Goal: Task Accomplishment & Management: Manage account settings

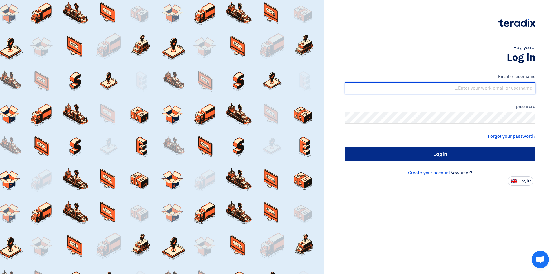
type input "[EMAIL_ADDRESS][PERSON_NAME][DOMAIN_NAME]"
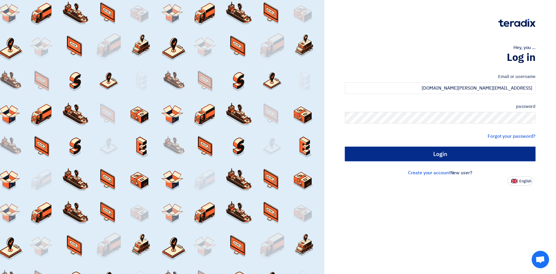
click at [451, 156] on input "Login" at bounding box center [440, 154] width 191 height 14
type input "Sign in"
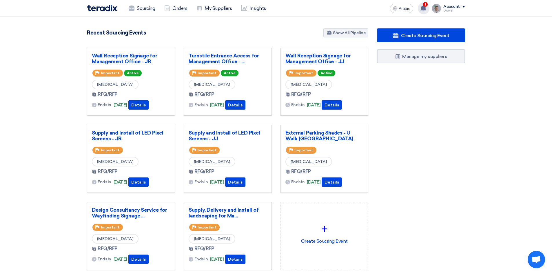
click at [424, 10] on use at bounding box center [423, 8] width 6 height 6
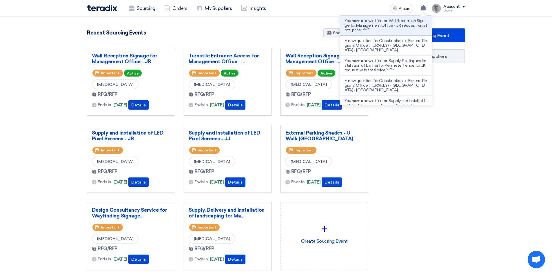
click at [276, 28] on section "4873 RFx remaining 10 Auctions remaining Create Sourcing Event" at bounding box center [276, 163] width 552 height 292
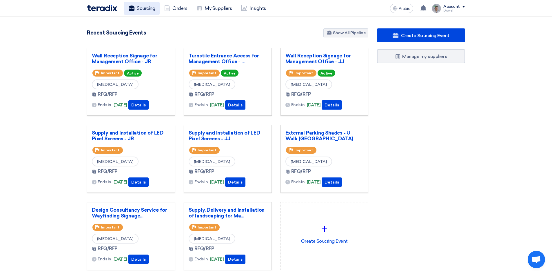
click at [145, 7] on font "Sourcing" at bounding box center [146, 9] width 18 height 6
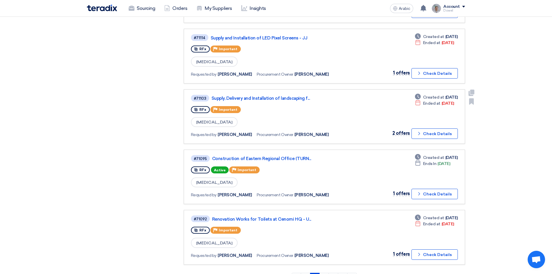
scroll to position [405, 0]
click at [273, 159] on font "Construction of Eastern Regional Office (TURN..." at bounding box center [261, 158] width 99 height 5
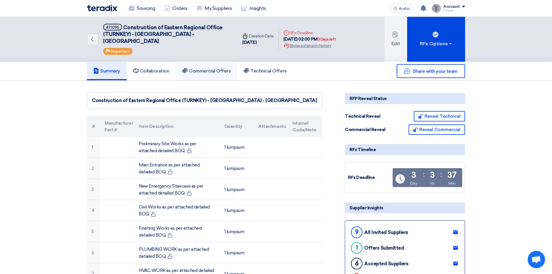
click at [219, 68] on font "Commercial Offers" at bounding box center [210, 71] width 42 height 6
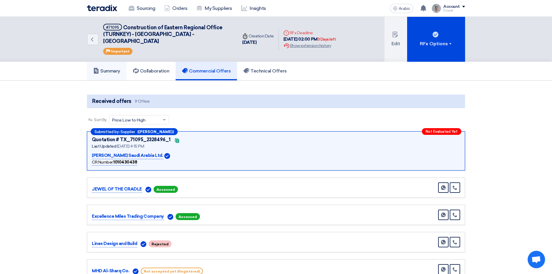
click at [103, 69] on link "Summary" at bounding box center [107, 71] width 40 height 19
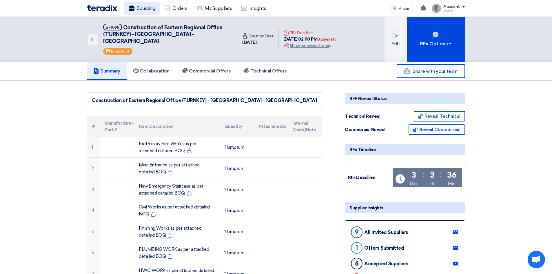
click at [141, 10] on font "Sourcing" at bounding box center [146, 9] width 18 height 6
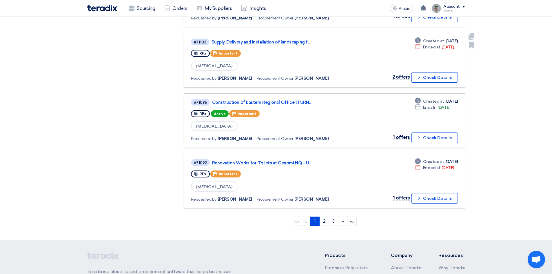
scroll to position [463, 0]
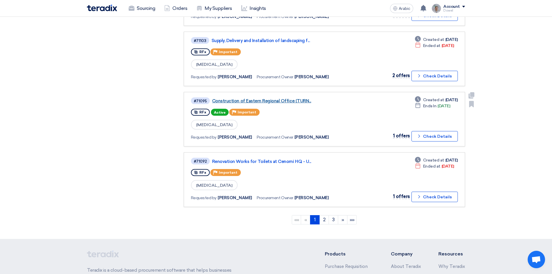
click at [272, 101] on font "Construction of Eastern Regional Office (TURN..." at bounding box center [261, 100] width 99 height 5
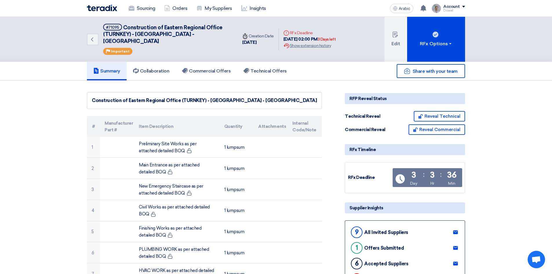
scroll to position [116, 0]
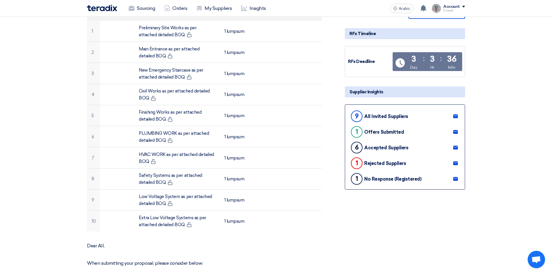
click at [456, 146] on use at bounding box center [455, 148] width 5 height 4
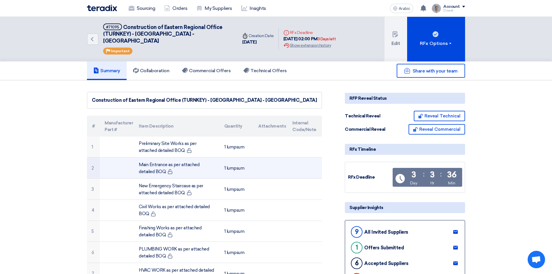
scroll to position [0, 0]
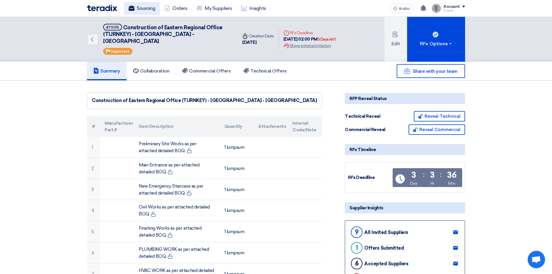
click at [144, 10] on font "Sourcing" at bounding box center [146, 9] width 18 height 6
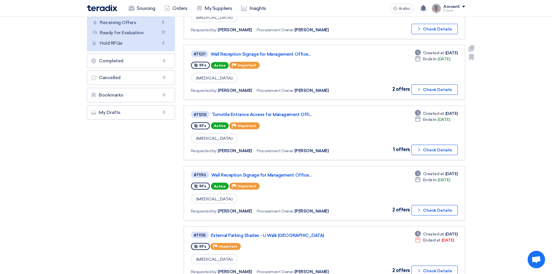
scroll to position [116, 0]
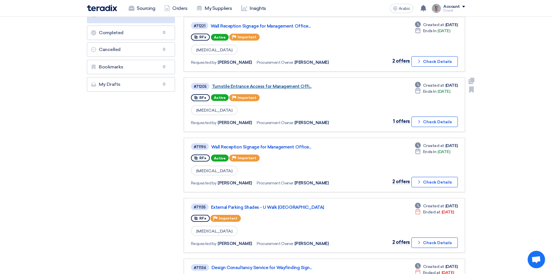
click at [277, 88] on font "Turnstile Entrance Access for Management Offi..." at bounding box center [262, 86] width 100 height 5
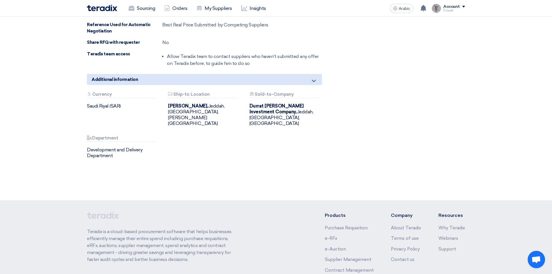
scroll to position [506, 0]
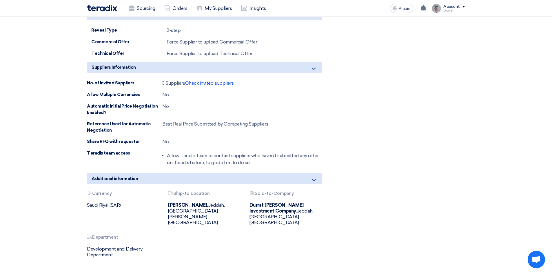
click at [208, 80] on font "Check invited suppliers" at bounding box center [209, 83] width 49 height 6
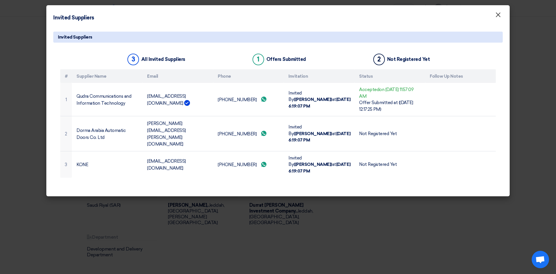
click at [500, 17] on font "×" at bounding box center [498, 16] width 6 height 12
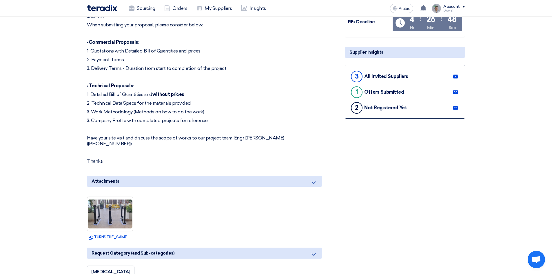
scroll to position [100, 0]
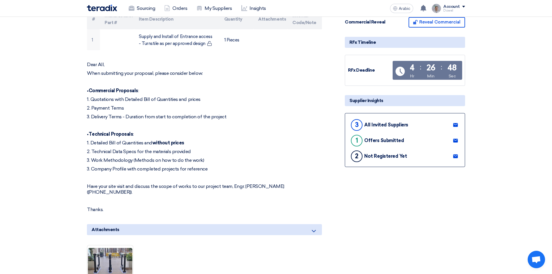
click at [454, 156] on icon at bounding box center [455, 156] width 5 height 5
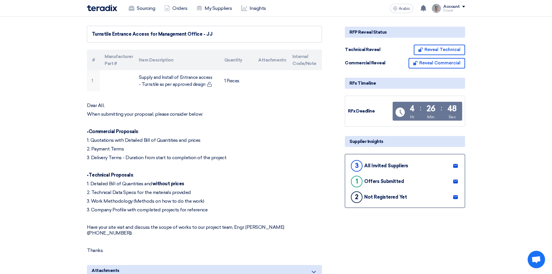
scroll to position [0, 0]
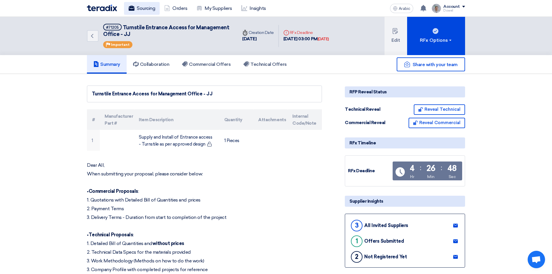
click at [143, 7] on font "Sourcing" at bounding box center [146, 9] width 18 height 6
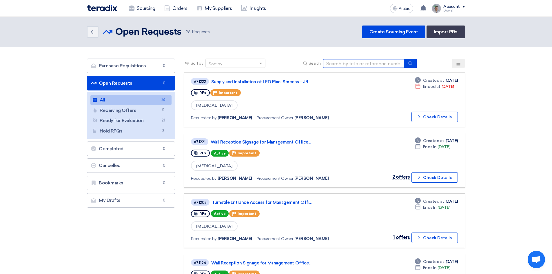
click at [354, 63] on input at bounding box center [363, 63] width 81 height 9
type input "spinneys"
click at [411, 65] on icon "submit" at bounding box center [409, 63] width 5 height 5
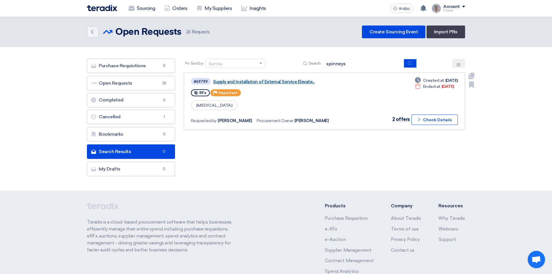
click at [257, 82] on font "Supply and Installation of External Service Elevate..." at bounding box center [264, 81] width 102 height 5
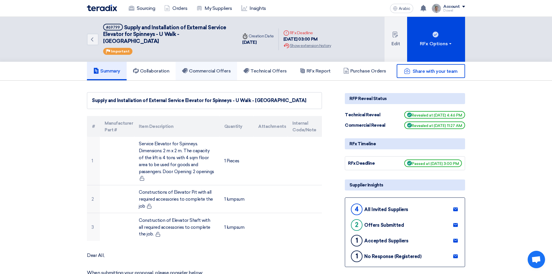
drag, startPoint x: 218, startPoint y: 65, endPoint x: 217, endPoint y: 69, distance: 3.8
click at [218, 68] on font "Commercial Offers" at bounding box center [210, 71] width 42 height 6
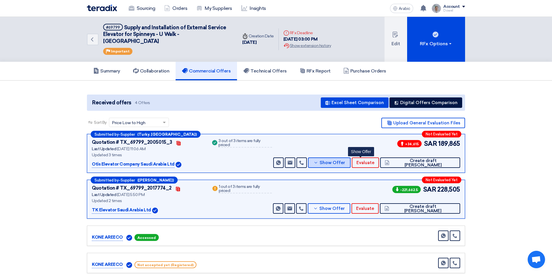
click at [345, 160] on font "Show Offer" at bounding box center [331, 162] width 25 height 5
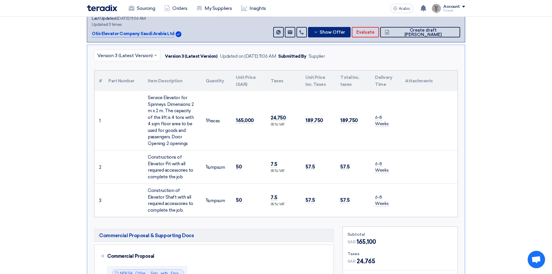
scroll to position [232, 0]
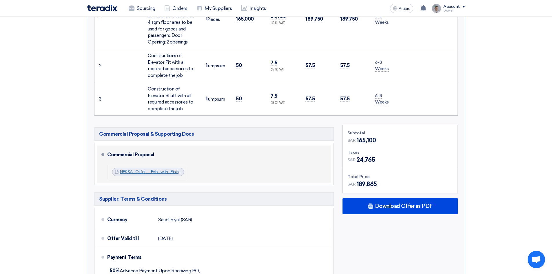
click at [153, 169] on font "NFKSA_Offer__Feb_with_Finishes_1756195480057.pdf" at bounding box center [172, 171] width 104 height 5
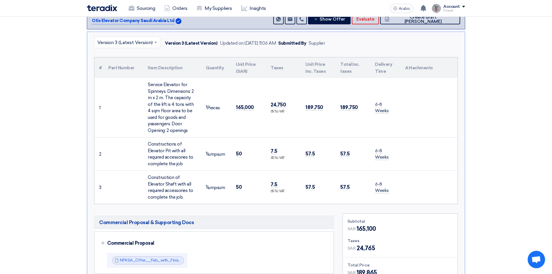
scroll to position [116, 0]
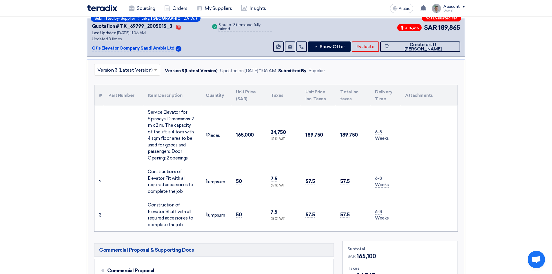
click at [138, 66] on input "text" at bounding box center [124, 71] width 54 height 10
click at [126, 89] on div "Version 2" at bounding box center [126, 95] width 65 height 12
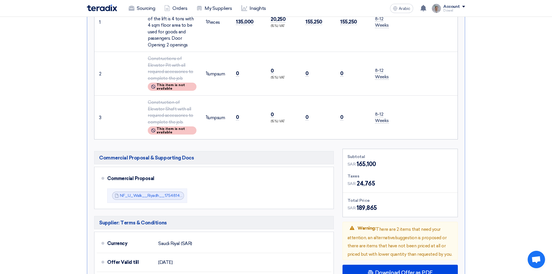
scroll to position [232, 0]
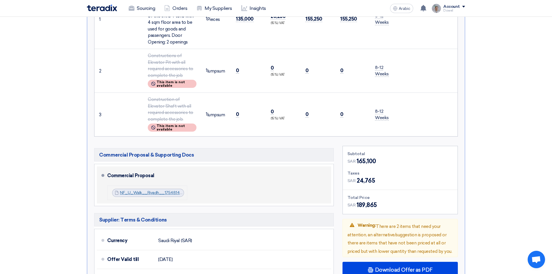
click at [161, 190] on font "NF_U_Walk__Riyadh__1754814140727.pdf" at bounding box center [160, 192] width 81 height 5
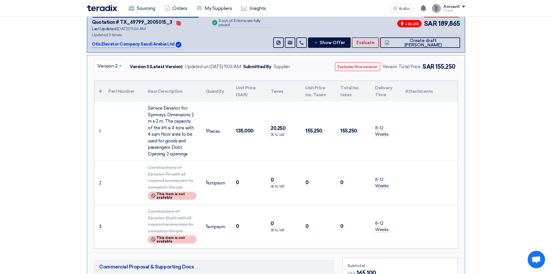
scroll to position [116, 0]
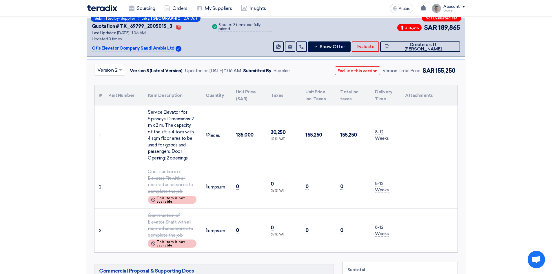
click at [111, 66] on input "text" at bounding box center [106, 71] width 19 height 10
click at [109, 104] on font "Version 1" at bounding box center [106, 107] width 19 height 6
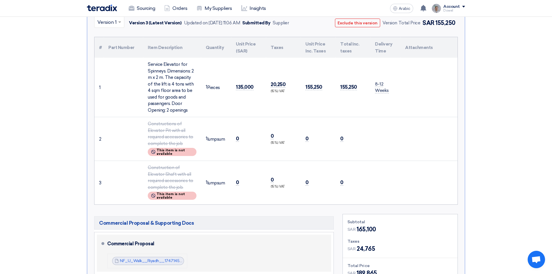
scroll to position [232, 0]
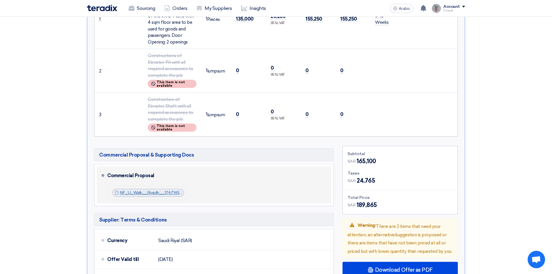
click at [162, 190] on font "NF_U_Walk__Riyadh__1747145541827.pdf" at bounding box center [160, 192] width 80 height 5
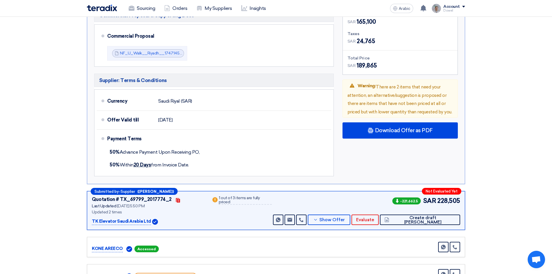
scroll to position [434, 0]
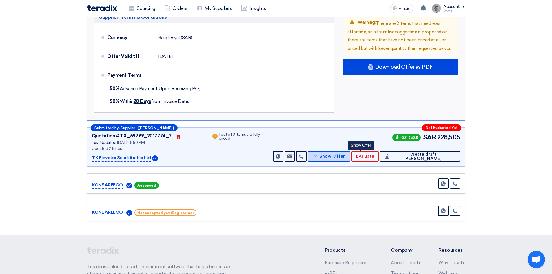
click at [345, 153] on font "Show Offer" at bounding box center [331, 155] width 25 height 5
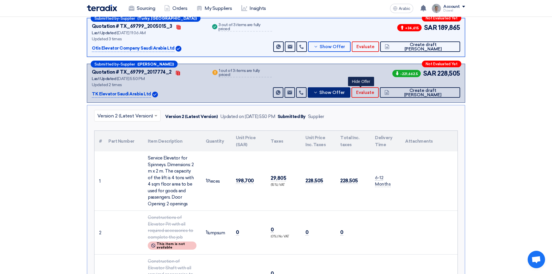
scroll to position [261, 0]
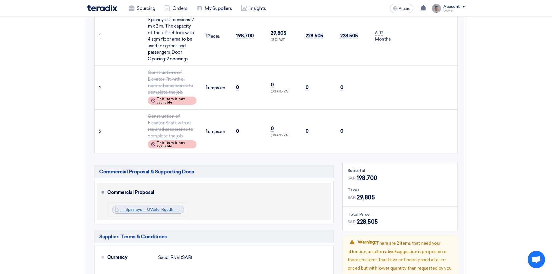
click at [156, 207] on font "__Spinneys__UWalk_Riyadh__Kg_Offer_Commercial_1753885318986.pdf" at bounding box center [190, 209] width 140 height 5
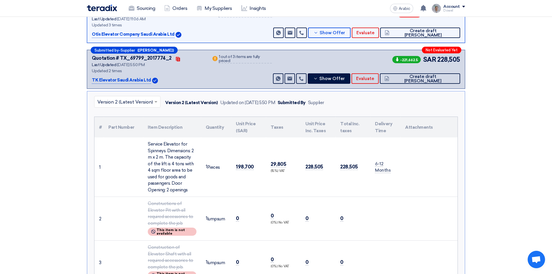
scroll to position [116, 0]
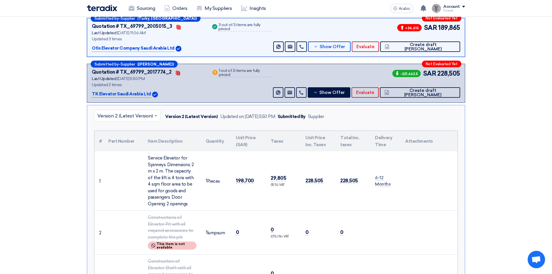
click at [134, 112] on input "text" at bounding box center [124, 116] width 54 height 10
click at [119, 135] on div "Version 1" at bounding box center [127, 141] width 66 height 12
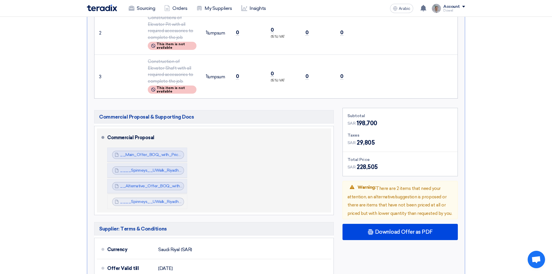
scroll to position [319, 0]
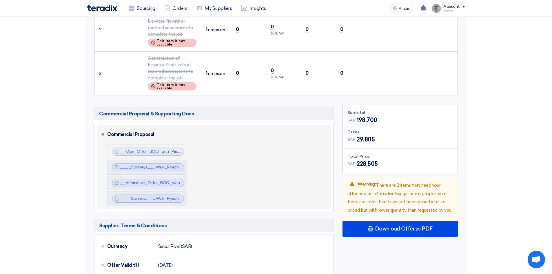
click at [158, 149] on font "__Main_Offer_BOQ_with_Price_1747519894021.pdf" at bounding box center [169, 151] width 98 height 5
click at [154, 164] on font "____Spinneys__UWalk_Riyadh___Kg_Main_Offer_Commercial_1747519894377.pdf" at bounding box center [200, 166] width 160 height 5
click at [151, 180] on font "__Alternative_Offer_BOQ_with_Price_1747519895580.pdf" at bounding box center [175, 182] width 110 height 5
click at [149, 196] on font "____Spinneys__UWalk_Riyadh___Kg_Alternative_Offer_Commercial_1747519896205.pdf" at bounding box center [205, 198] width 170 height 5
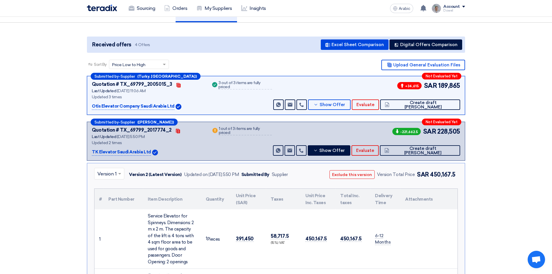
scroll to position [0, 0]
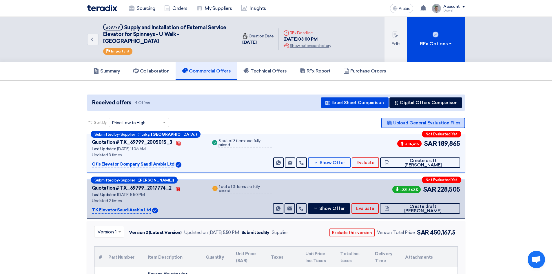
click at [412, 120] on font "Upload General Evaluation Files" at bounding box center [426, 122] width 67 height 5
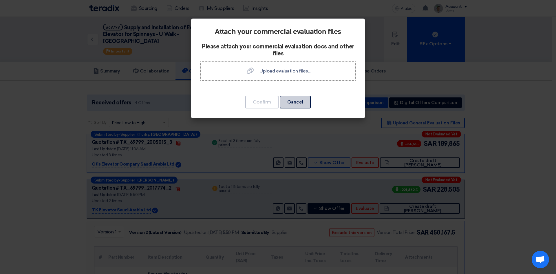
click at [302, 103] on font "Cancel" at bounding box center [295, 102] width 16 height 6
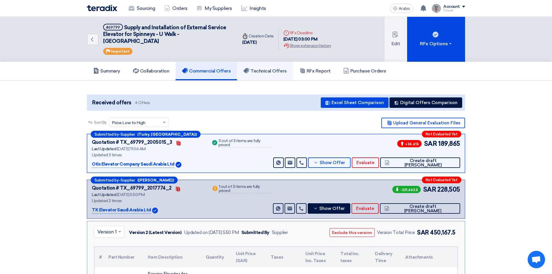
click at [268, 67] on link "Technical Offers" at bounding box center [265, 71] width 56 height 19
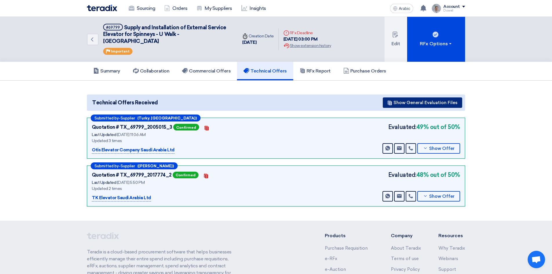
click at [416, 100] on font "Show General Evaluation Files" at bounding box center [425, 102] width 64 height 5
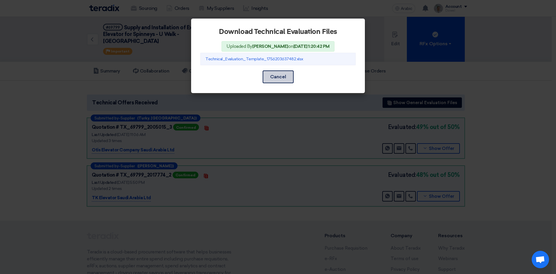
click at [288, 79] on button "Cancel" at bounding box center [278, 76] width 31 height 13
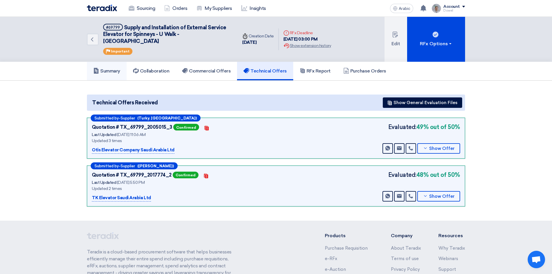
click at [112, 68] on font "Summary" at bounding box center [110, 71] width 20 height 6
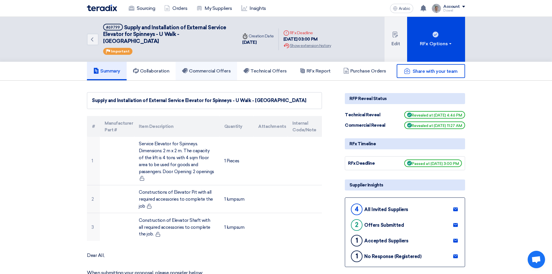
click at [214, 68] on font "Commercial Offers" at bounding box center [210, 71] width 42 height 6
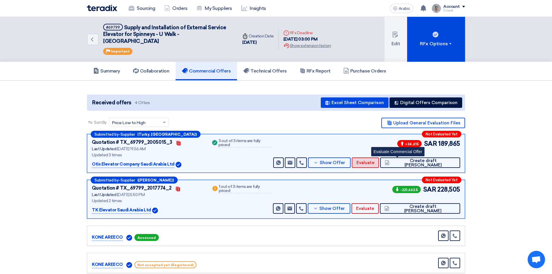
click at [374, 160] on font "Evaluate" at bounding box center [365, 162] width 18 height 5
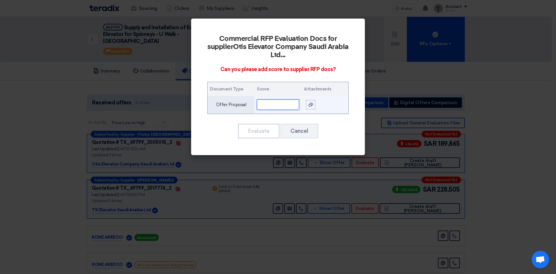
click at [281, 106] on input "text" at bounding box center [278, 104] width 42 height 10
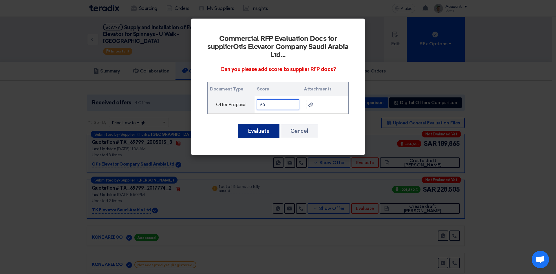
type input "96"
click at [264, 132] on font "Evaluate" at bounding box center [259, 131] width 22 height 6
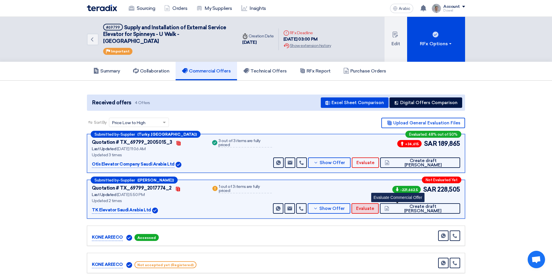
click at [374, 206] on font "Evaluate" at bounding box center [365, 208] width 18 height 5
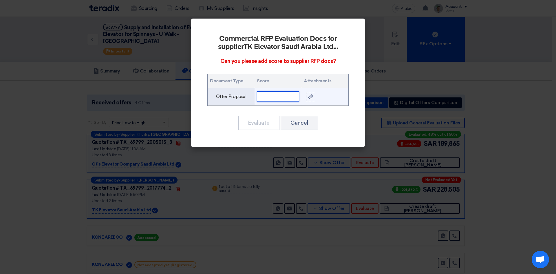
drag, startPoint x: 280, startPoint y: 97, endPoint x: 277, endPoint y: 94, distance: 4.6
click at [279, 97] on input "text" at bounding box center [278, 96] width 42 height 10
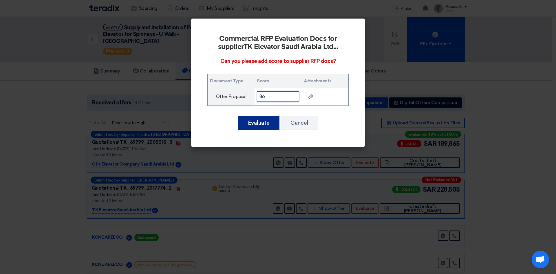
type input "86"
click at [259, 120] on font "Evaluate" at bounding box center [259, 123] width 22 height 6
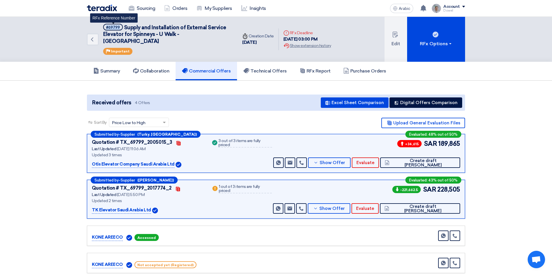
drag, startPoint x: 120, startPoint y: 27, endPoint x: 104, endPoint y: 25, distance: 16.6
click at [104, 25] on span "#69799" at bounding box center [113, 27] width 20 height 7
copy font "#69799"
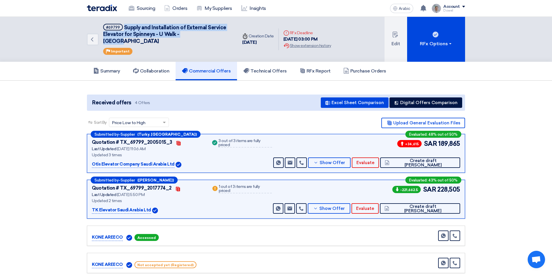
drag, startPoint x: 124, startPoint y: 26, endPoint x: 197, endPoint y: 35, distance: 73.7
click at [197, 35] on h5 "#69799 Supply and Installation of External Service Elevator for Spinneys - U Wa…" at bounding box center [166, 34] width 127 height 21
copy font "Supply and Installation of External Service Elevator for Spinneys - U Walk - [G…"
click at [260, 68] on font "Technical Offers" at bounding box center [268, 71] width 36 height 6
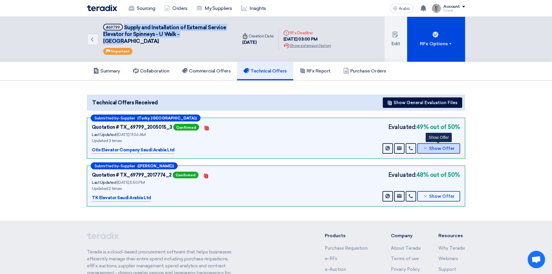
drag, startPoint x: 435, startPoint y: 144, endPoint x: 378, endPoint y: 152, distance: 57.4
click at [435, 144] on button "Show Offer" at bounding box center [438, 148] width 43 height 10
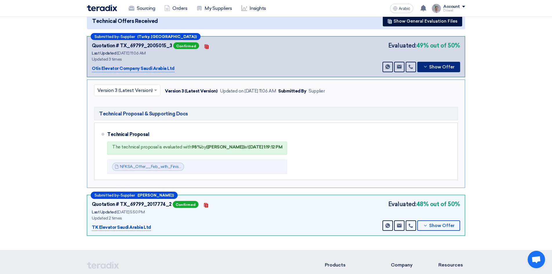
scroll to position [87, 0]
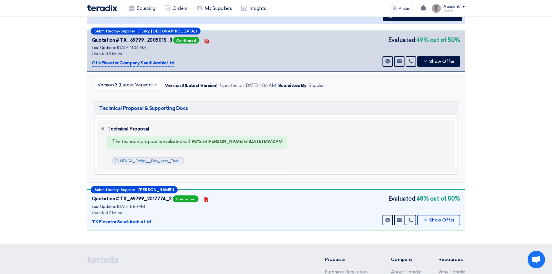
click at [147, 158] on font "NFKSA_Offer__Feb_with_Finishes_1756195540520.pdf" at bounding box center [172, 160] width 104 height 5
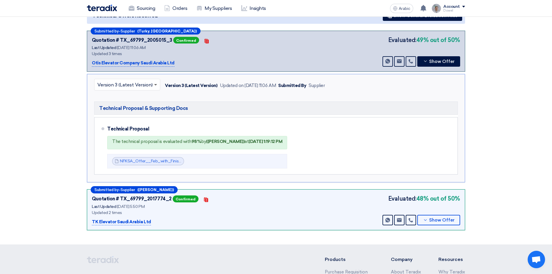
click at [154, 84] on span at bounding box center [155, 85] width 3 height 2
click at [136, 104] on div "Version 2" at bounding box center [126, 110] width 65 height 12
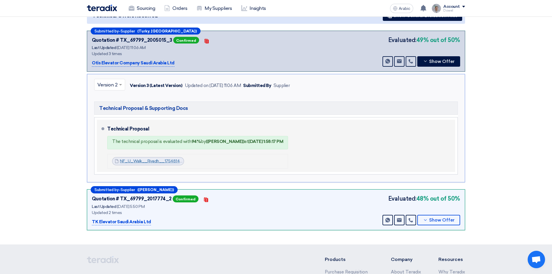
click at [154, 158] on font "NF_U_Walk__Riyadh__1754814127752.pdf" at bounding box center [160, 160] width 80 height 5
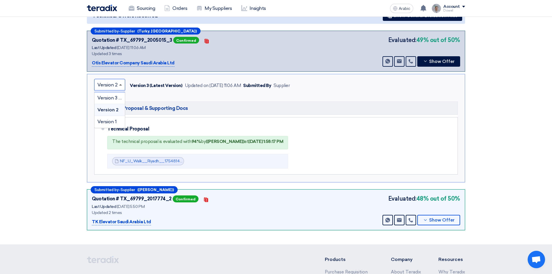
click at [121, 81] on span at bounding box center [121, 84] width 7 height 7
drag, startPoint x: 111, startPoint y: 113, endPoint x: 115, endPoint y: 116, distance: 5.1
click at [111, 119] on font "Version 1" at bounding box center [106, 122] width 19 height 6
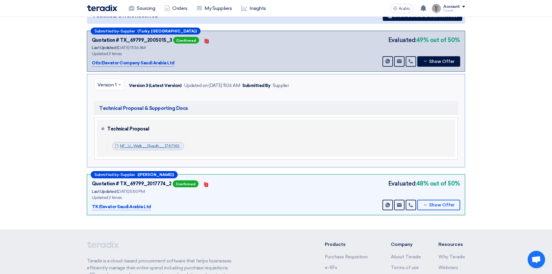
click at [147, 143] on font "NF_U_Walk__Riyadh__1747145555451.pdf" at bounding box center [160, 145] width 80 height 5
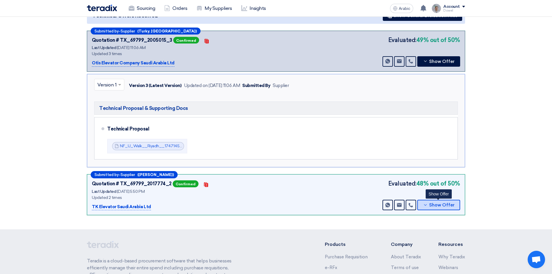
drag, startPoint x: 432, startPoint y: 199, endPoint x: 413, endPoint y: 201, distance: 18.9
click at [432, 202] on font "Show Offer" at bounding box center [441, 204] width 25 height 5
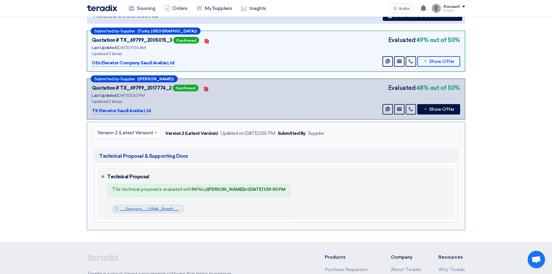
click at [149, 206] on font "__Spinneys__UWalk_Riyadh__Kg_Offer_Technical_1753885335228.pdf" at bounding box center [187, 208] width 135 height 5
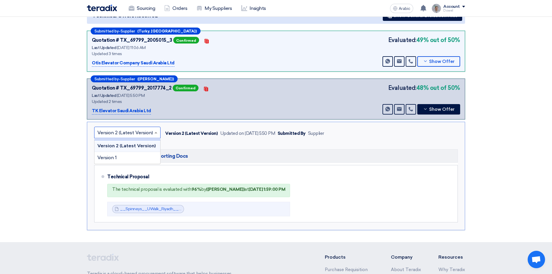
click at [147, 128] on input "text" at bounding box center [124, 133] width 54 height 10
click at [111, 155] on font "Version 1" at bounding box center [106, 158] width 19 height 6
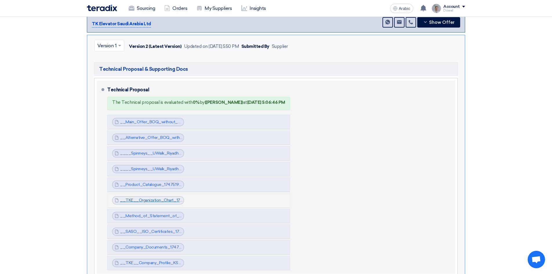
scroll to position [203, 0]
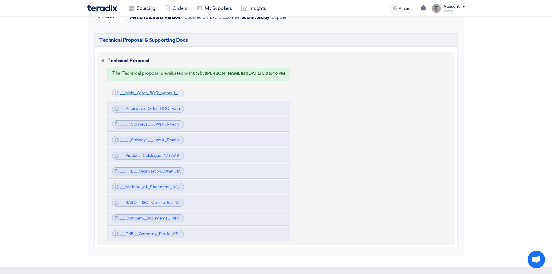
click at [153, 90] on font "__Main_Offer_BOQ_without_Price_1747519991418.pdf" at bounding box center [172, 92] width 104 height 5
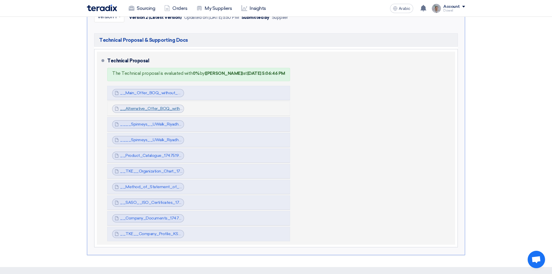
click at [149, 106] on font "__Alternative_Offer_BOQ_without_Price_1747519992227.pdf" at bounding box center [178, 108] width 116 height 5
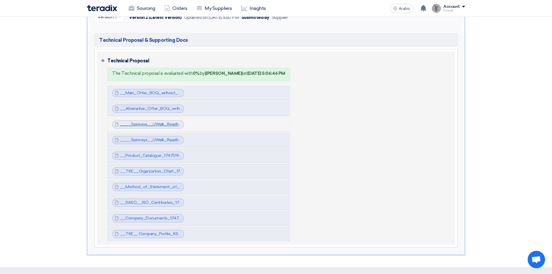
click at [145, 122] on font "____Spinneys__UWalk_Riyadh___Kg_Main_Offer_Technical_1747519992914.pdf" at bounding box center [197, 124] width 154 height 5
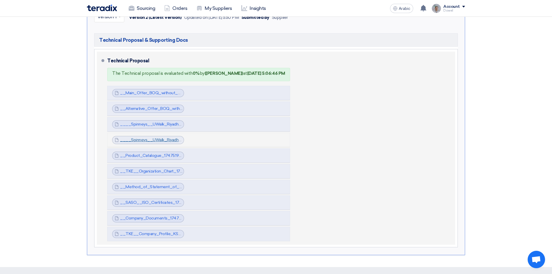
click at [145, 137] on font "____Spinneys__UWalk_Riyadh___Kg_Alternative_Offer_Technical_1747519993336.pdf" at bounding box center [202, 139] width 165 height 5
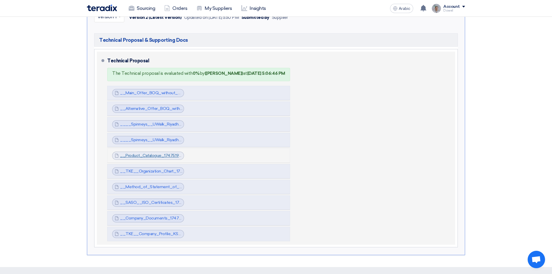
click at [145, 153] on font "__Product_Catalogue_1747519996828.pdf" at bounding box center [160, 155] width 81 height 5
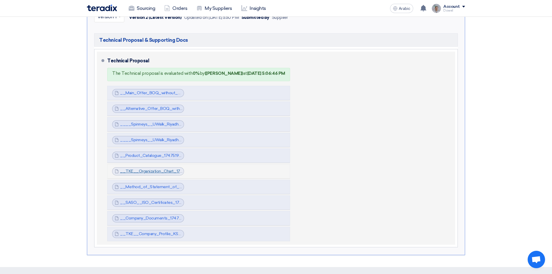
click at [144, 169] on font "__TKE__Organization_Chart_1747519997736.pdf" at bounding box center [166, 171] width 93 height 5
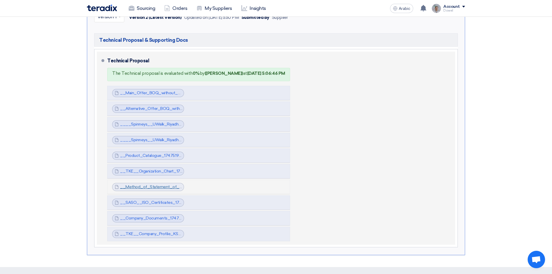
click at [145, 184] on font "__Method_of_Statement_of_MRL_Lifts_1747519998823.pdf" at bounding box center [178, 186] width 117 height 5
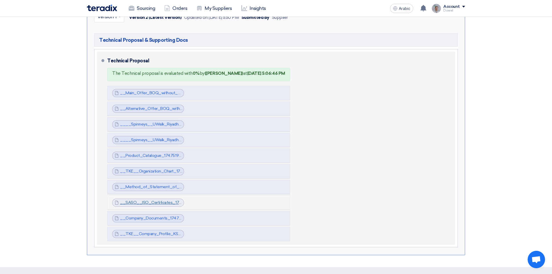
click at [145, 200] on font "__SASO__ISO_Certificates_1747520000930.pdf" at bounding box center [166, 202] width 93 height 5
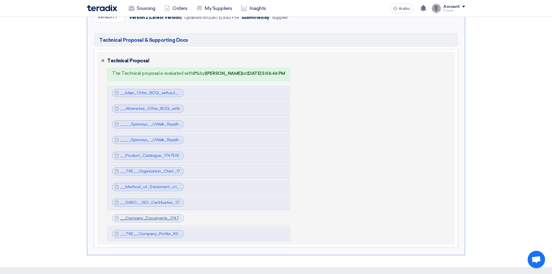
click at [147, 215] on font "__Company_Documents_1747520100224.pdf" at bounding box center [163, 217] width 86 height 5
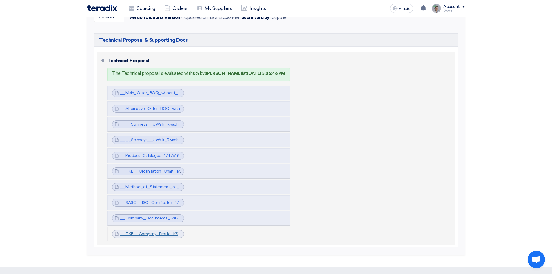
click at [149, 231] on font "__TKE__Company_Profile_KSA_NEW_1747520121324.pdf" at bounding box center [175, 233] width 111 height 5
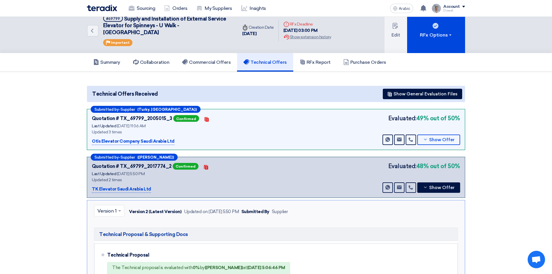
scroll to position [0, 0]
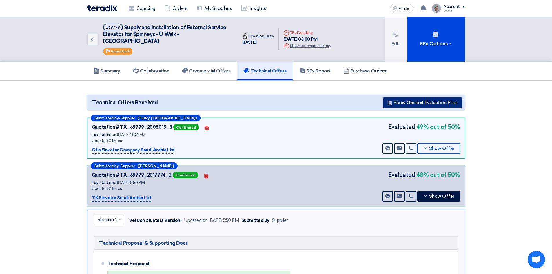
click at [411, 100] on font "Show General Evaluation Files" at bounding box center [425, 102] width 64 height 5
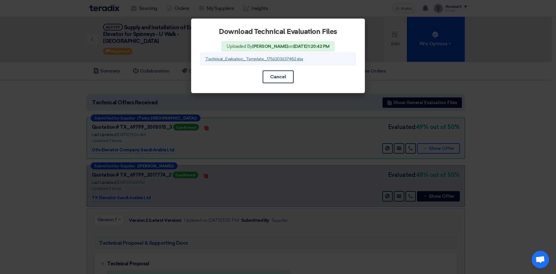
click at [237, 59] on font "Technical_Evaluation_Template_1756203637482.xlsx" at bounding box center [254, 58] width 98 height 5
click at [277, 77] on font "Cancel" at bounding box center [278, 77] width 16 height 6
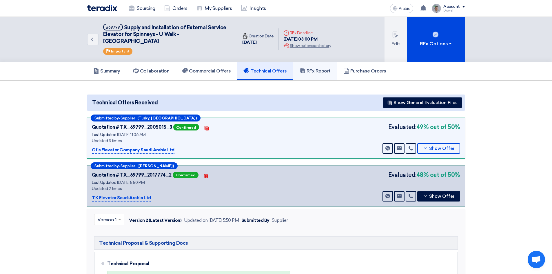
click at [322, 68] on font "RFx Report" at bounding box center [318, 71] width 24 height 6
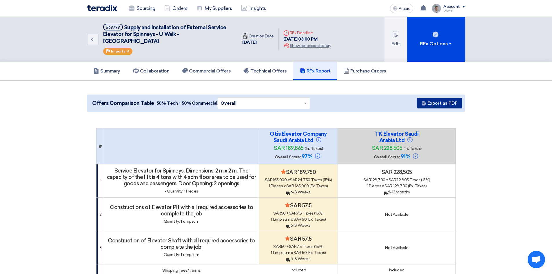
click at [439, 100] on font "Export as PDF" at bounding box center [442, 102] width 30 height 5
drag, startPoint x: 207, startPoint y: 63, endPoint x: 209, endPoint y: 68, distance: 5.1
click at [207, 68] on font "Commercial Offers" at bounding box center [210, 71] width 42 height 6
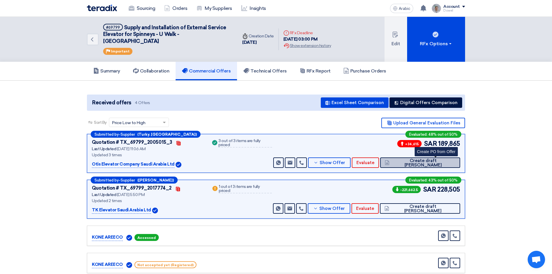
click at [431, 158] on font "Create draft [PERSON_NAME]" at bounding box center [422, 163] width 37 height 10
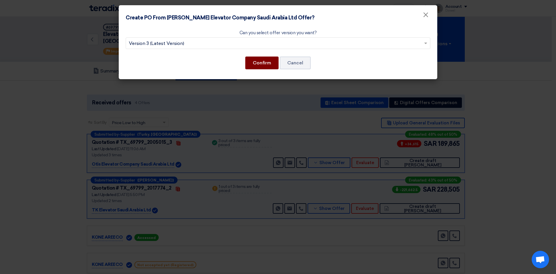
click at [261, 61] on font "Confirm" at bounding box center [262, 63] width 18 height 6
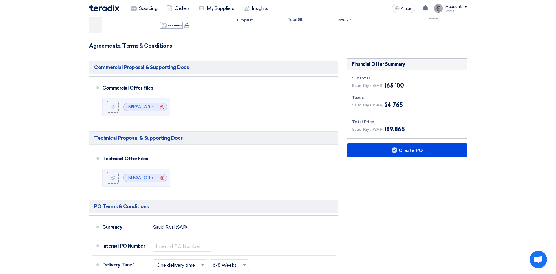
scroll to position [261, 0]
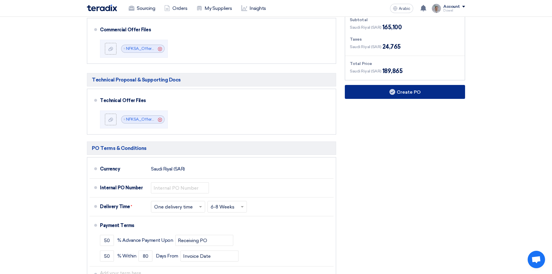
click at [413, 95] on button "Create PO" at bounding box center [405, 92] width 120 height 14
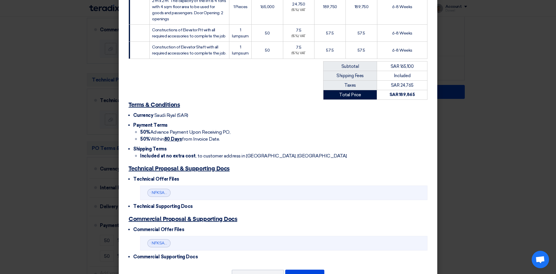
scroll to position [163, 0]
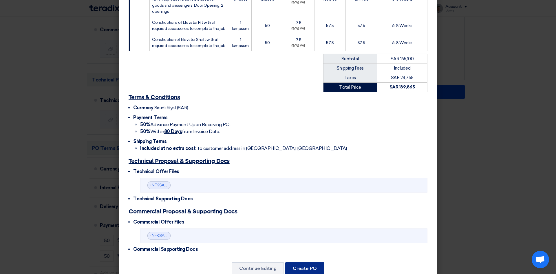
click at [303, 262] on button "Create PO" at bounding box center [304, 268] width 39 height 13
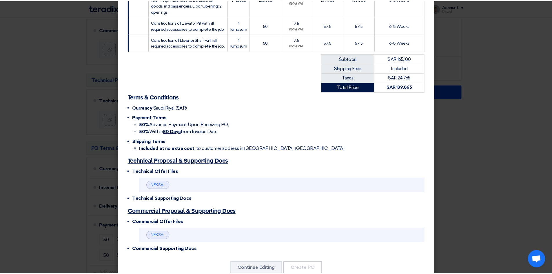
scroll to position [173, 0]
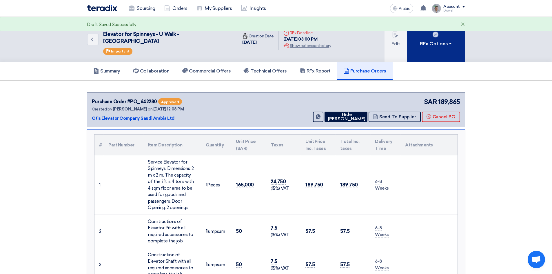
click at [439, 45] on button "RFx Options" at bounding box center [436, 39] width 58 height 45
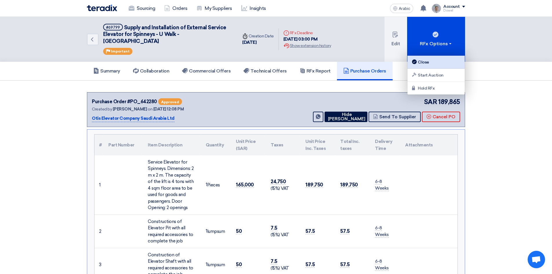
click at [428, 61] on font "Close" at bounding box center [423, 62] width 11 height 5
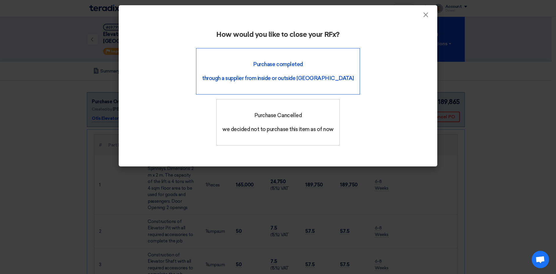
click at [221, 77] on font "through a supplier from inside or outside [GEOGRAPHIC_DATA]" at bounding box center [278, 78] width 152 height 6
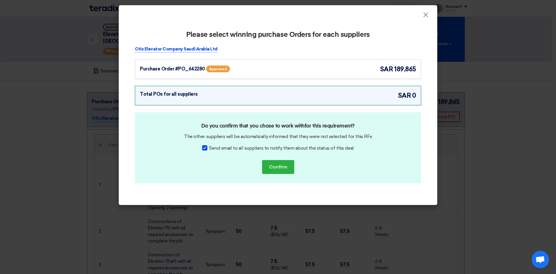
drag, startPoint x: 207, startPoint y: 147, endPoint x: 213, endPoint y: 151, distance: 7.2
click at [207, 147] on div at bounding box center [204, 147] width 5 height 5
click at [209, 147] on input "Send email to all suppliers to notify them about the status of this deal" at bounding box center [211, 147] width 4 height 4
checkbox input "false"
click at [277, 167] on font "Confirm" at bounding box center [278, 167] width 18 height 6
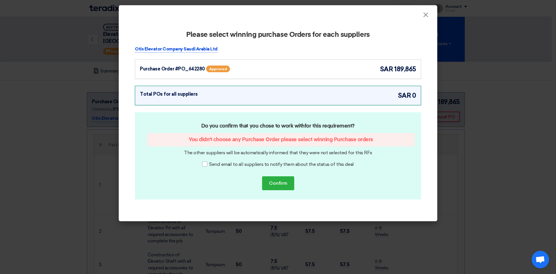
click at [273, 70] on div "Purchase Order #PO_642280 Approved sar 189,865" at bounding box center [278, 69] width 276 height 10
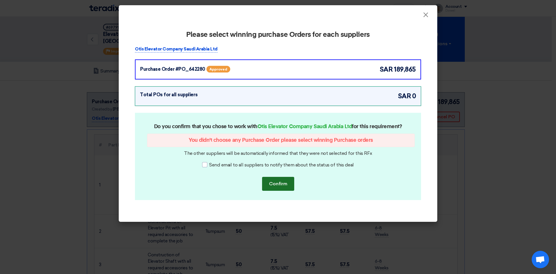
click at [279, 184] on font "Confirm" at bounding box center [278, 184] width 18 height 6
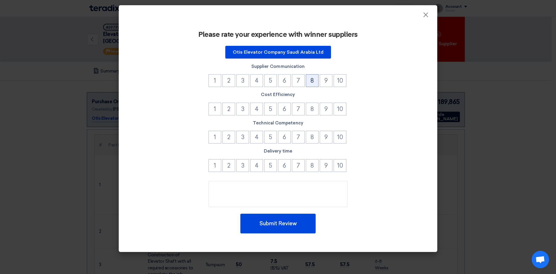
click at [312, 83] on font "8" at bounding box center [311, 80] width 3 height 7
click at [309, 109] on button "8" at bounding box center [312, 109] width 13 height 13
click at [311, 135] on font "8" at bounding box center [311, 136] width 3 height 7
click at [312, 167] on font "8" at bounding box center [311, 165] width 3 height 7
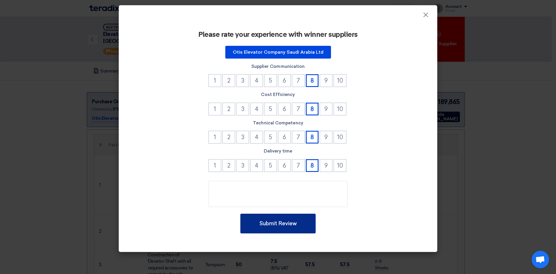
click at [298, 223] on button "Submit Review" at bounding box center [277, 223] width 75 height 20
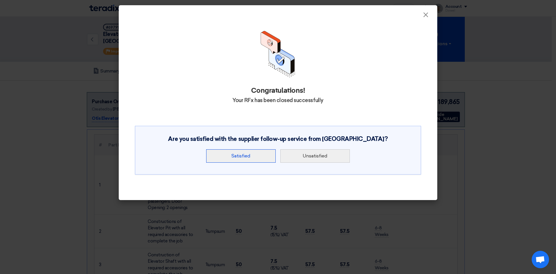
click at [252, 157] on button "Satisfied" at bounding box center [241, 155] width 70 height 13
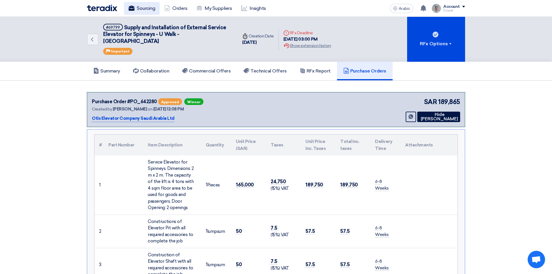
click at [143, 6] on font "Sourcing" at bounding box center [146, 9] width 18 height 6
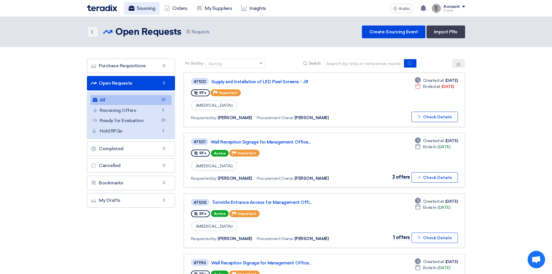
click at [144, 9] on font "Sourcing" at bounding box center [146, 9] width 18 height 6
click at [130, 151] on link "Completed Completed 0" at bounding box center [131, 148] width 88 height 14
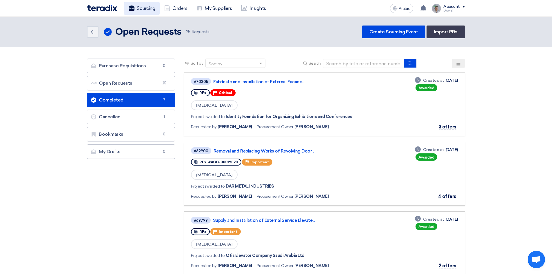
click at [142, 10] on font "Sourcing" at bounding box center [146, 9] width 18 height 6
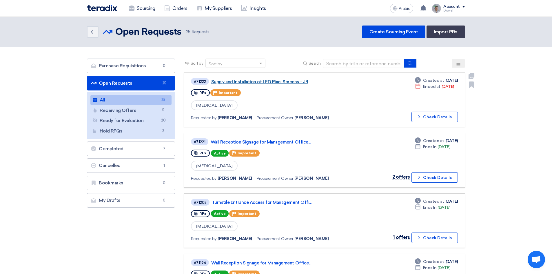
click at [250, 82] on font "Supply and Installation of LED Pixel Screens - JR" at bounding box center [259, 81] width 97 height 5
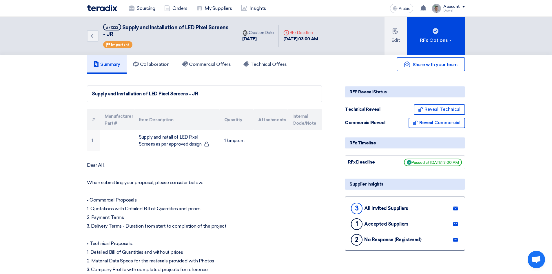
click at [453, 240] on use at bounding box center [455, 239] width 5 height 4
click at [457, 224] on use at bounding box center [455, 224] width 5 height 4
click at [147, 8] on font "Sourcing" at bounding box center [146, 9] width 18 height 6
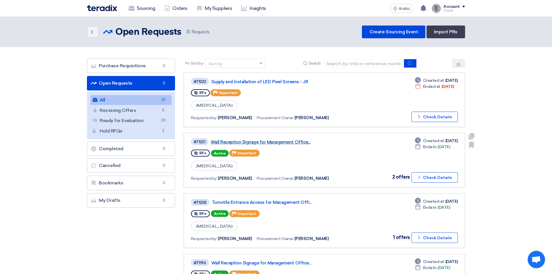
click at [248, 143] on font "Wall Reception Signage for Management Office..." at bounding box center [261, 141] width 100 height 5
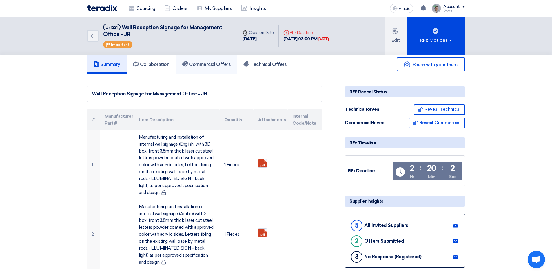
click at [208, 66] on font "Commercial Offers" at bounding box center [210, 64] width 42 height 6
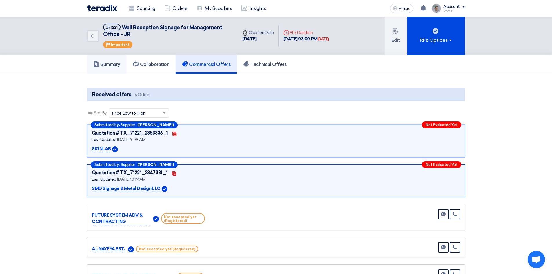
click at [109, 65] on font "Summary" at bounding box center [110, 64] width 20 height 6
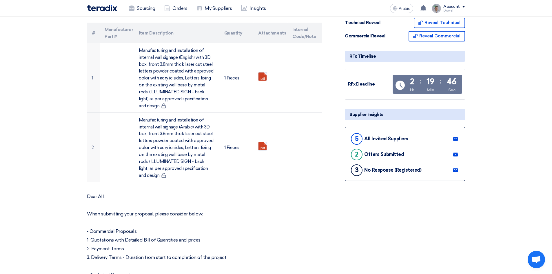
scroll to position [87, 0]
click at [454, 170] on use at bounding box center [455, 170] width 5 height 4
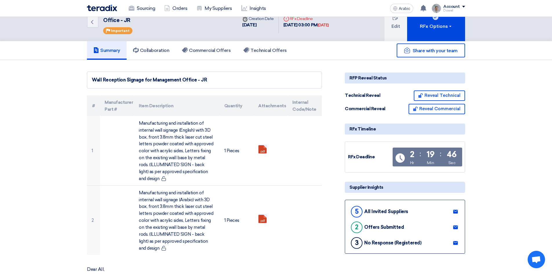
scroll to position [0, 0]
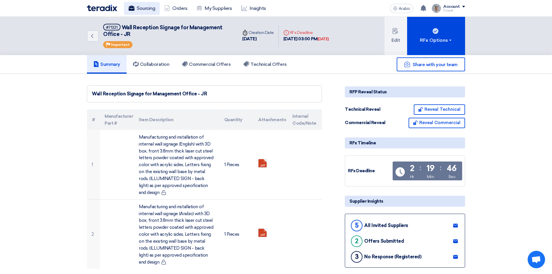
click at [143, 10] on font "Sourcing" at bounding box center [146, 9] width 18 height 6
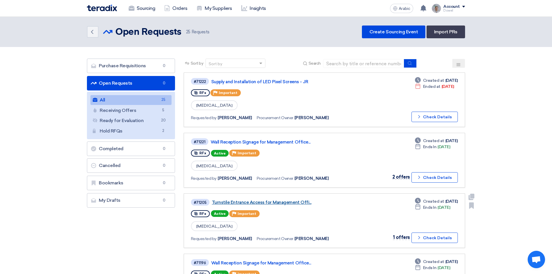
click at [265, 203] on font "Turnstile Entrance Access for Management Offi..." at bounding box center [262, 202] width 100 height 5
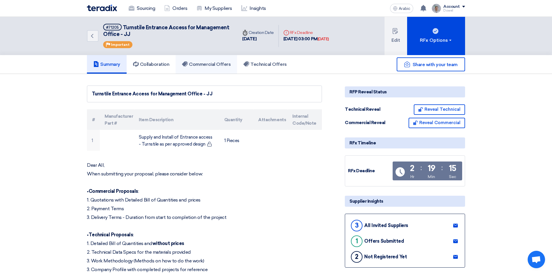
click at [214, 63] on font "Commercial Offers" at bounding box center [210, 64] width 42 height 6
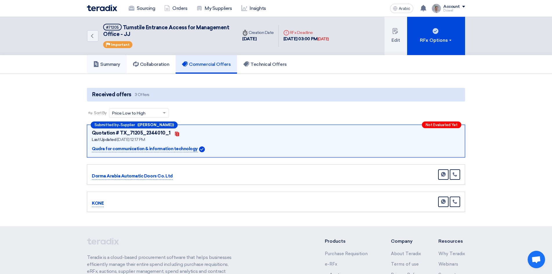
click at [113, 67] on font "Summary" at bounding box center [110, 64] width 20 height 6
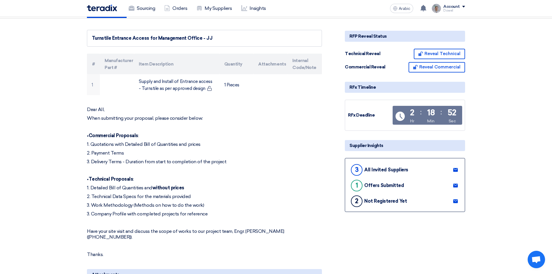
scroll to position [58, 0]
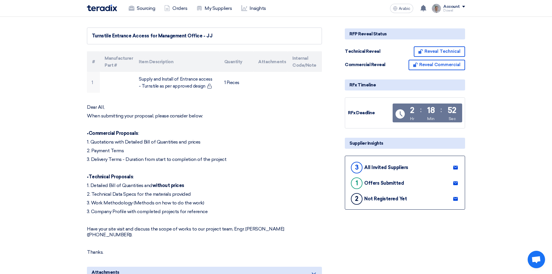
click at [456, 198] on icon at bounding box center [455, 198] width 5 height 5
click at [140, 7] on font "Sourcing" at bounding box center [146, 9] width 18 height 6
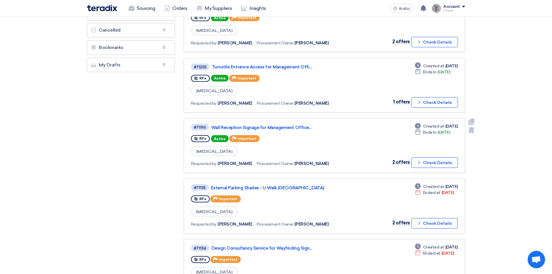
scroll to position [145, 0]
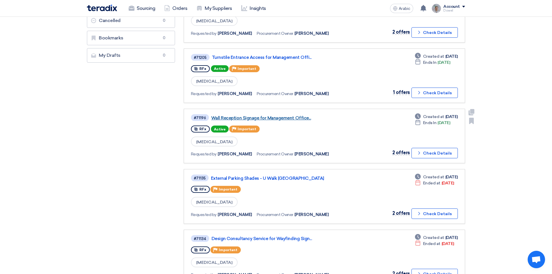
click at [275, 117] on font "Wall Reception Signage for Management Office..." at bounding box center [261, 117] width 100 height 5
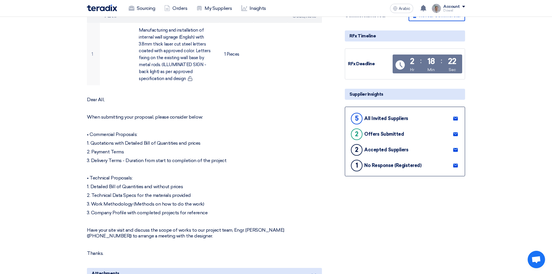
scroll to position [116, 0]
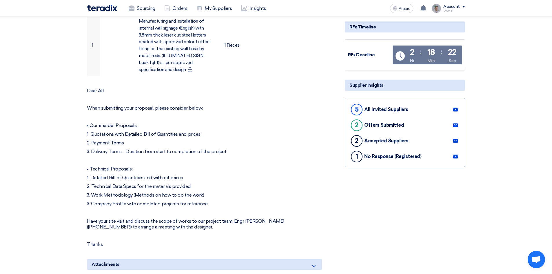
click at [455, 156] on icon at bounding box center [455, 156] width 5 height 5
click at [454, 140] on icon at bounding box center [455, 140] width 5 height 5
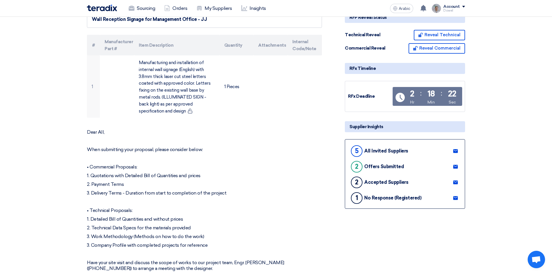
scroll to position [0, 0]
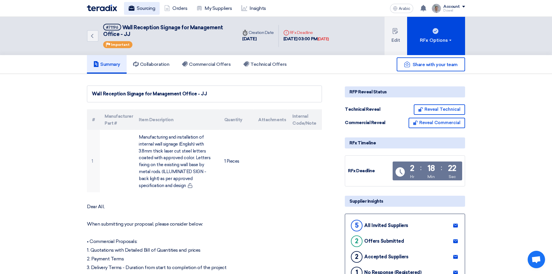
click at [141, 10] on font "Sourcing" at bounding box center [146, 9] width 18 height 6
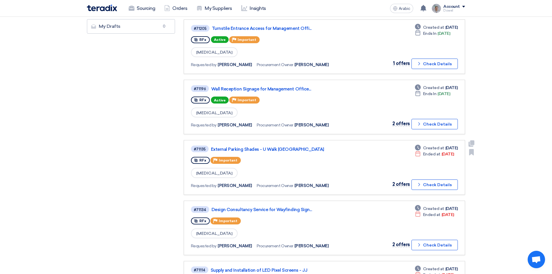
scroll to position [203, 0]
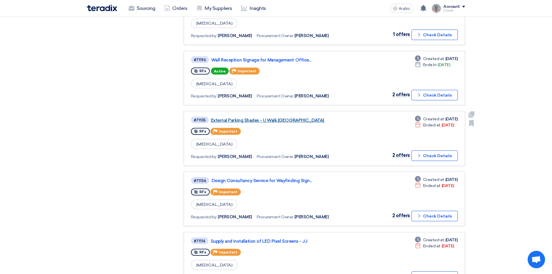
click at [261, 122] on font "External Parking Shades - U Walk [GEOGRAPHIC_DATA]" at bounding box center [267, 120] width 113 height 5
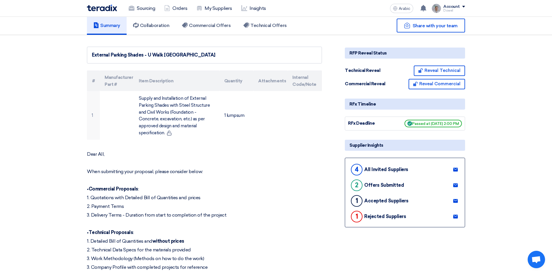
scroll to position [58, 0]
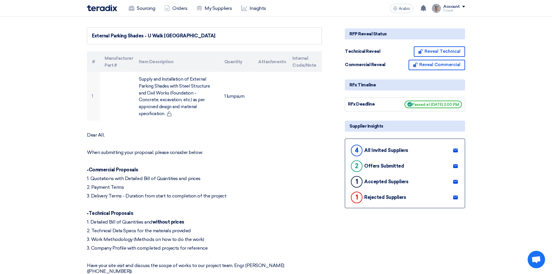
click at [456, 179] on icon at bounding box center [455, 181] width 5 height 5
click at [141, 6] on font "Sourcing" at bounding box center [146, 9] width 18 height 6
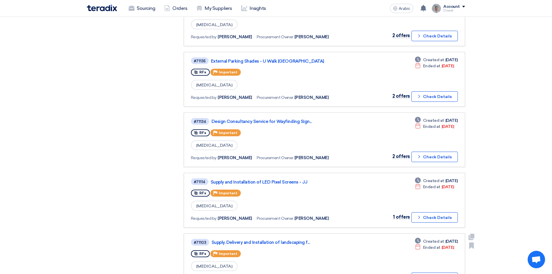
scroll to position [261, 0]
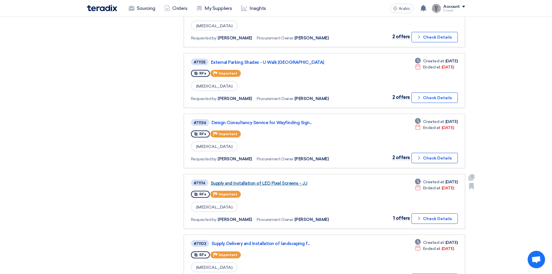
click at [273, 183] on font "Supply and Installation of LED Pixel Screens - JJ" at bounding box center [259, 182] width 96 height 5
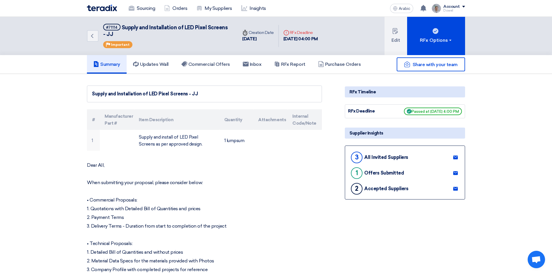
click at [453, 188] on icon at bounding box center [455, 188] width 5 height 5
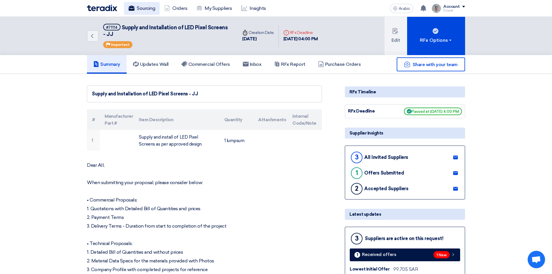
click at [138, 8] on font "Sourcing" at bounding box center [146, 9] width 18 height 6
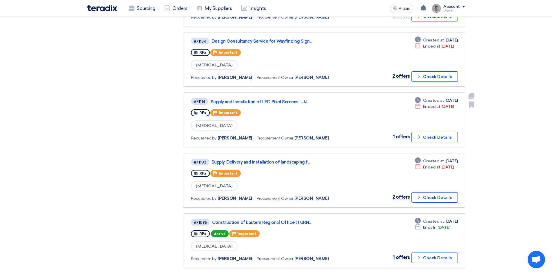
scroll to position [348, 0]
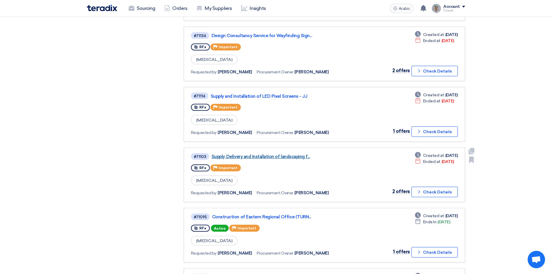
click at [296, 156] on font "Supply, Delivery and Installation of landscaping f..." at bounding box center [260, 156] width 98 height 5
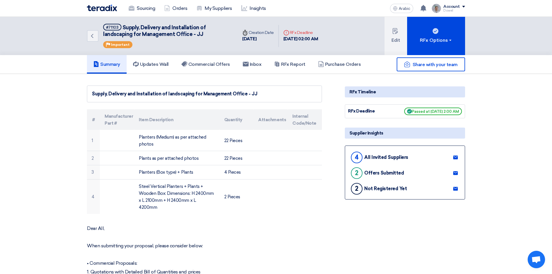
click at [458, 189] on link at bounding box center [455, 188] width 9 height 9
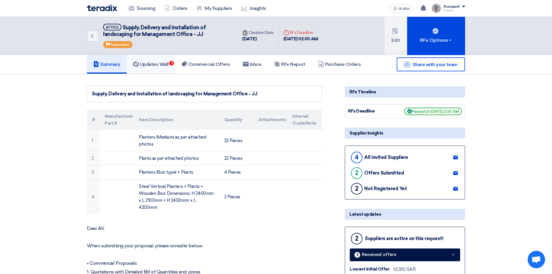
click at [153, 67] on font "Updates Wall" at bounding box center [154, 64] width 29 height 6
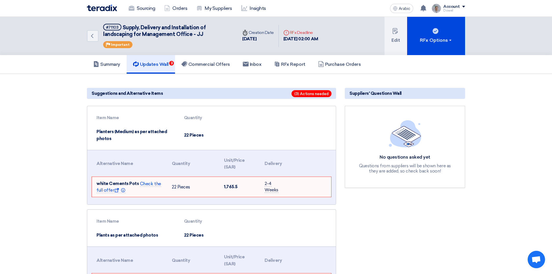
click at [311, 94] on font "(3) Actions needed" at bounding box center [311, 94] width 34 height 4
click at [123, 191] on use at bounding box center [123, 190] width 4 height 4
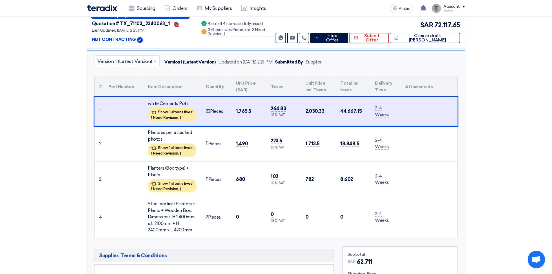
scroll to position [109, 0]
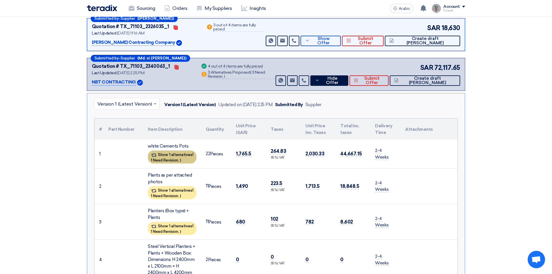
click at [175, 156] on font "Show 1 alternatives" at bounding box center [175, 154] width 34 height 4
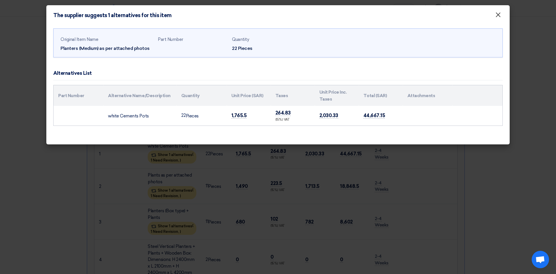
click at [500, 19] on font "×" at bounding box center [498, 16] width 6 height 12
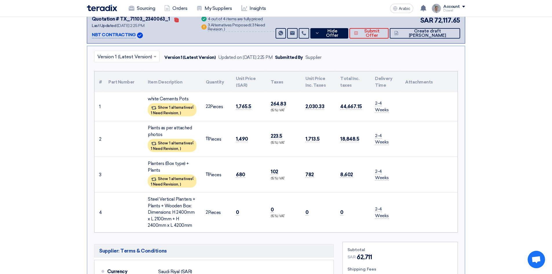
scroll to position [167, 0]
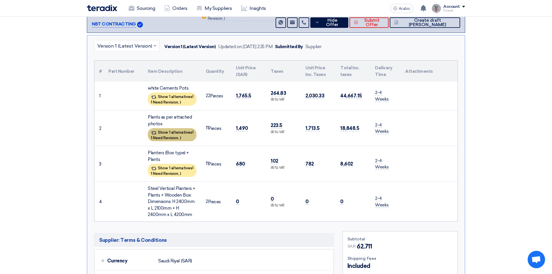
click at [175, 138] on font "1 Need Revision," at bounding box center [165, 138] width 28 height 4
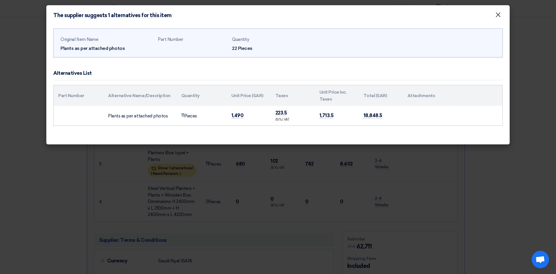
click at [500, 17] on font "×" at bounding box center [498, 16] width 6 height 12
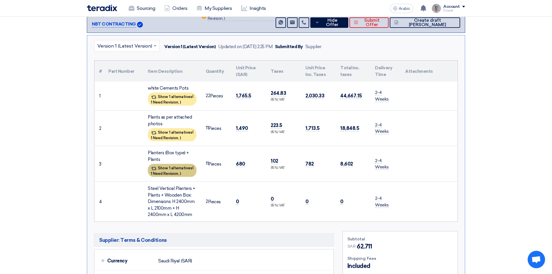
click at [179, 173] on font "1 Need Revision," at bounding box center [165, 173] width 28 height 4
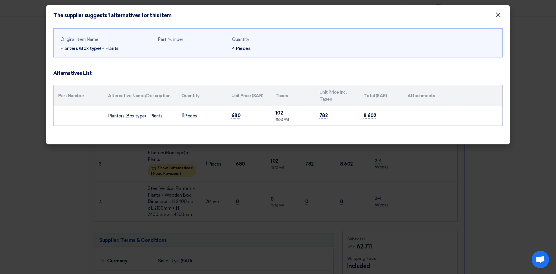
click at [500, 17] on font "×" at bounding box center [498, 16] width 6 height 12
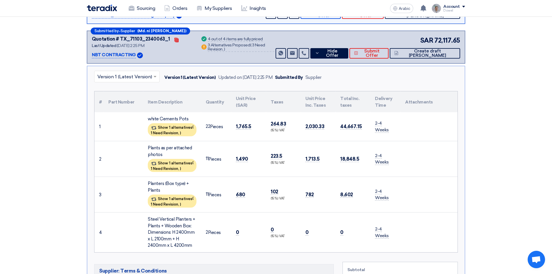
scroll to position [51, 0]
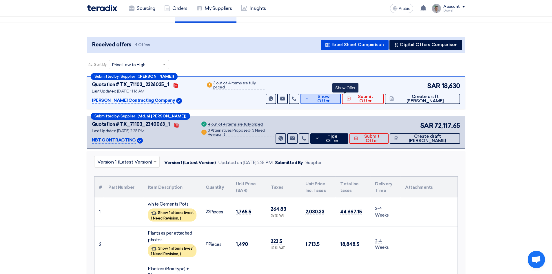
click at [330, 99] on font "Show Offer" at bounding box center [323, 99] width 12 height 10
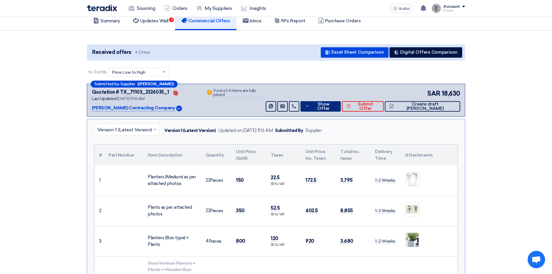
scroll to position [0, 0]
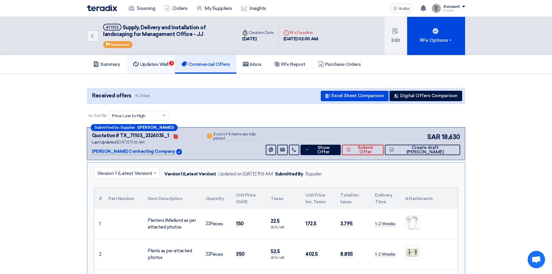
click at [159, 67] on h5 "Updates Wall 3" at bounding box center [151, 64] width 36 height 6
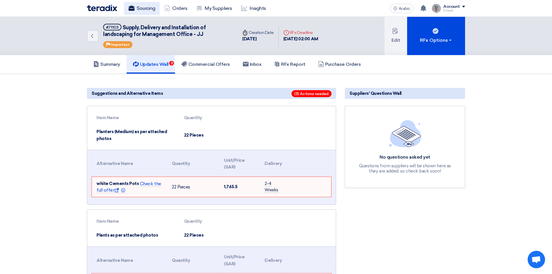
click at [144, 10] on font "Sourcing" at bounding box center [146, 9] width 18 height 6
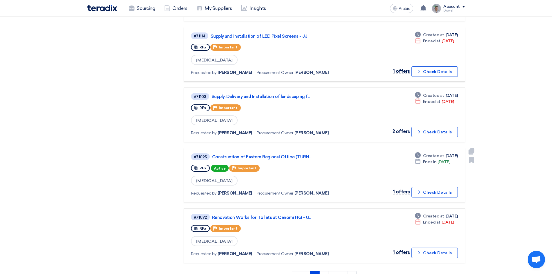
scroll to position [405, 0]
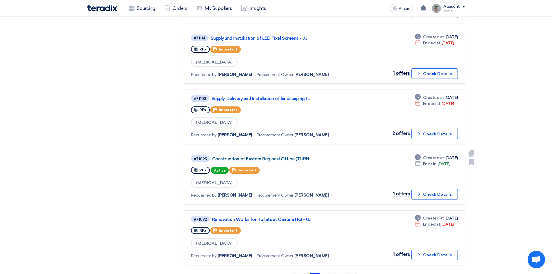
click at [269, 160] on font "Construction of Eastern Regional Office (TURN..." at bounding box center [261, 158] width 99 height 5
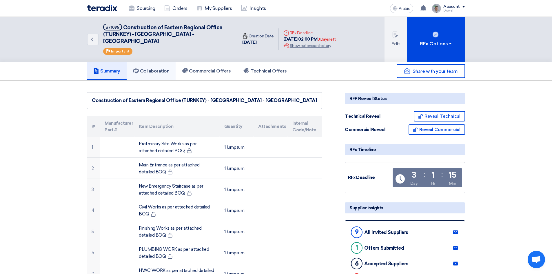
click at [154, 67] on link "Collaboration" at bounding box center [151, 71] width 49 height 19
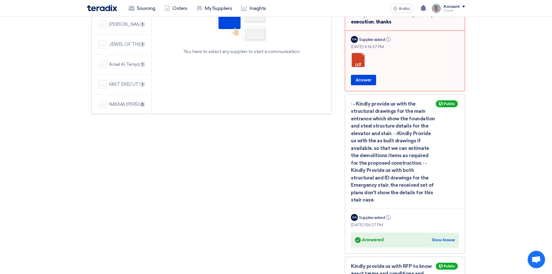
scroll to position [145, 0]
click at [439, 237] on font "Show Answer" at bounding box center [442, 239] width 23 height 4
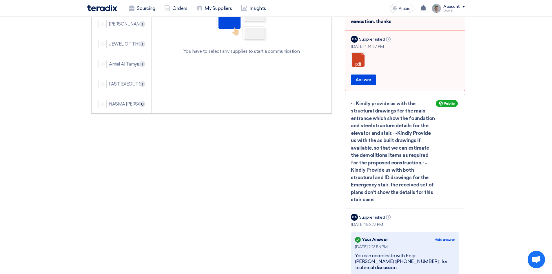
click at [439, 237] on font "Hide answer" at bounding box center [444, 239] width 20 height 4
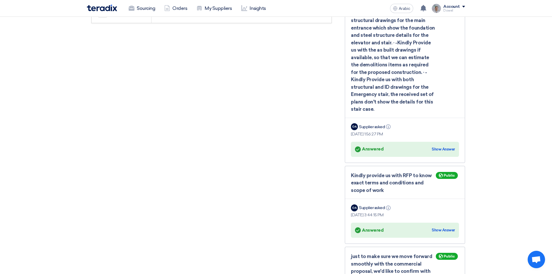
scroll to position [261, 0]
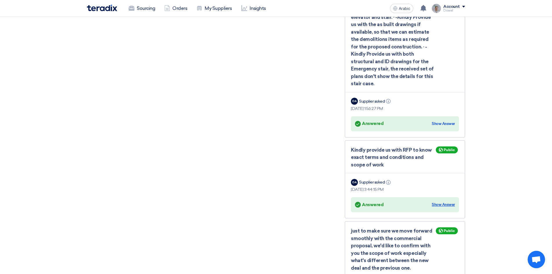
click at [445, 202] on font "Show Answer" at bounding box center [442, 204] width 23 height 4
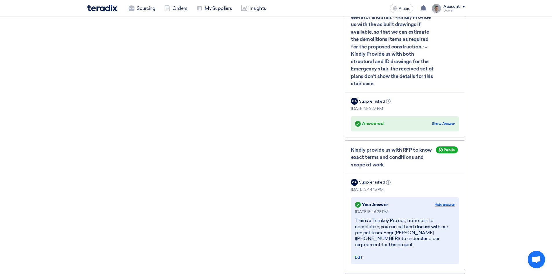
click at [444, 202] on font "Hide answer" at bounding box center [444, 204] width 20 height 4
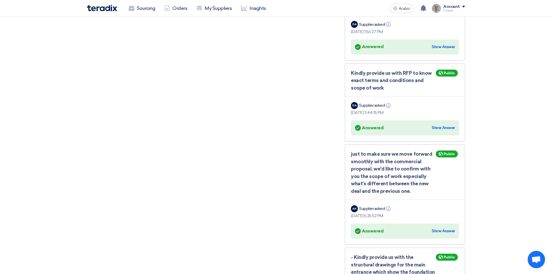
scroll to position [348, 0]
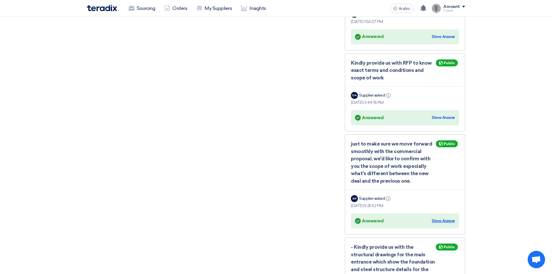
click at [440, 218] on font "Show Answer" at bounding box center [442, 220] width 23 height 4
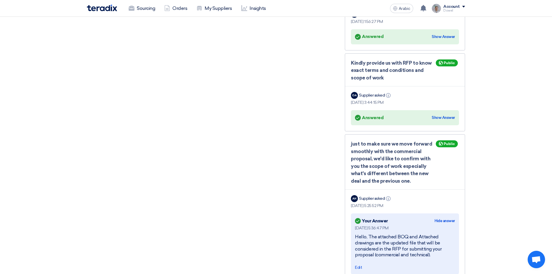
click at [440, 218] on font "Hide answer" at bounding box center [444, 220] width 20 height 4
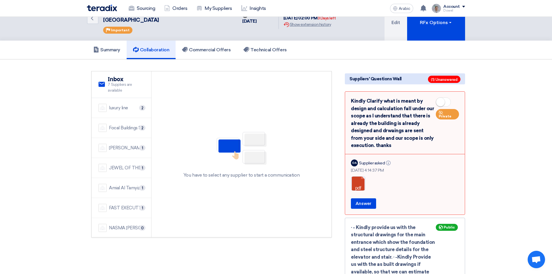
scroll to position [20, 0]
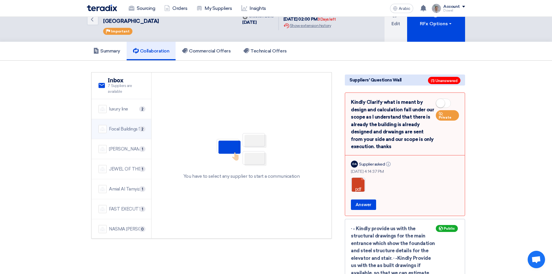
drag, startPoint x: 123, startPoint y: 120, endPoint x: 127, endPoint y: 125, distance: 6.3
click at [123, 126] on font "Focal Buildings Solutions (FBS)" at bounding box center [138, 128] width 59 height 5
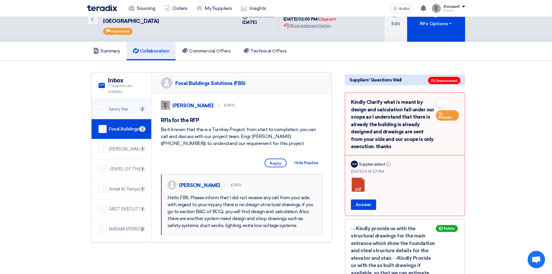
click at [118, 106] on font "luxury line" at bounding box center [118, 108] width 19 height 5
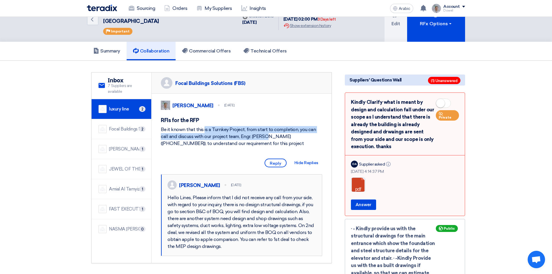
drag, startPoint x: 180, startPoint y: 130, endPoint x: 229, endPoint y: 135, distance: 48.6
click at [231, 133] on font "Be it known that this is a Turnkey Project, from start to completion, you can c…" at bounding box center [238, 136] width 155 height 19
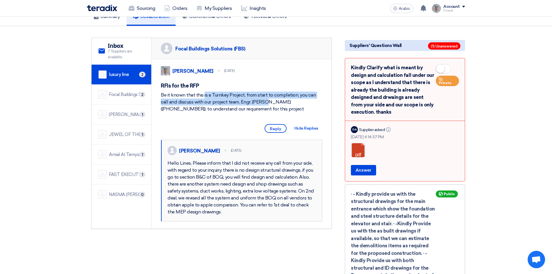
scroll to position [49, 0]
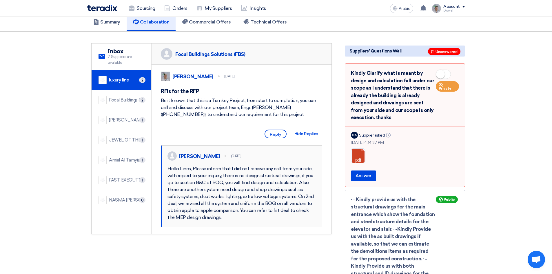
click at [446, 70] on span at bounding box center [443, 74] width 15 height 9
click at [365, 170] on button "Answer" at bounding box center [363, 175] width 25 height 10
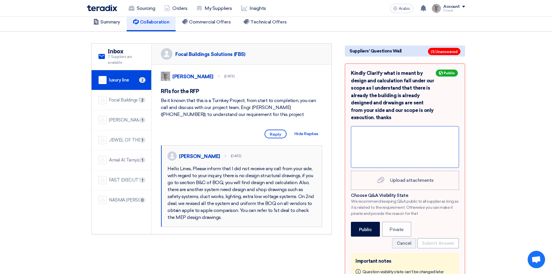
click at [379, 133] on div at bounding box center [405, 147] width 108 height 42
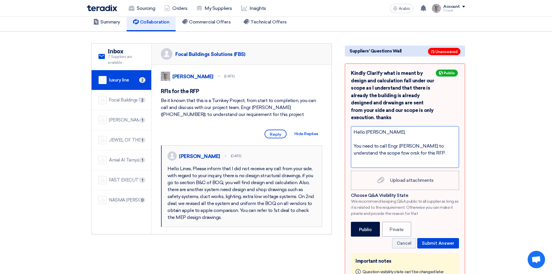
click at [378, 146] on div "You need to call Engr. [PERSON_NAME] to understand the scope fow orsk for this …" at bounding box center [404, 149] width 103 height 14
click at [379, 146] on div "You need to call Engr. [PERSON_NAME] to understand the scope fow orsk for this …" at bounding box center [404, 149] width 103 height 14
click at [383, 145] on div "You need to call Engr. [PERSON_NAME] to understand the scope fo w orsk for this…" at bounding box center [404, 149] width 103 height 14
click at [378, 146] on div "You need to call Engr. [PERSON_NAME] to understand the scope fo works for this …" at bounding box center [404, 149] width 103 height 14
click at [419, 147] on div "You need to call Engr. [PERSON_NAME] to understand the scope of works for this …" at bounding box center [404, 149] width 103 height 14
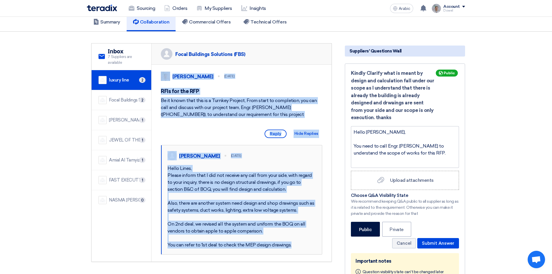
drag, startPoint x: 232, startPoint y: 107, endPoint x: 171, endPoint y: 116, distance: 61.1
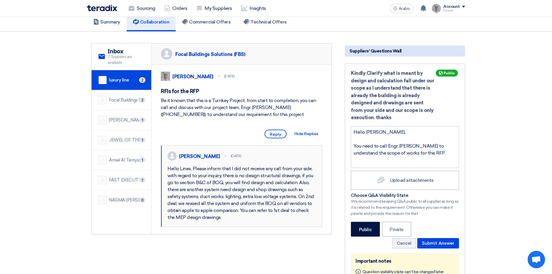
click at [174, 107] on font "Be it known that this is a Turnkey Project, from start to completion, you can c…" at bounding box center [238, 107] width 155 height 19
drag, startPoint x: 233, startPoint y: 108, endPoint x: 171, endPoint y: 114, distance: 61.7
click at [171, 114] on font "Be it known that this is a Turnkey Project, from start to completion, you can c…" at bounding box center [238, 107] width 155 height 19
copy font "Engr. [PERSON_NAME] ([PHONE_NUMBER])"
drag, startPoint x: 388, startPoint y: 139, endPoint x: 418, endPoint y: 139, distance: 30.7
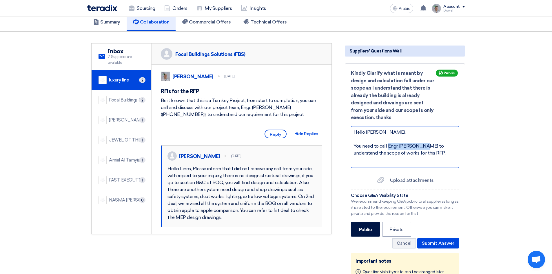
click at [418, 142] on div "You need to call Engr. [PERSON_NAME] to understand the scope of works for this …" at bounding box center [404, 149] width 103 height 14
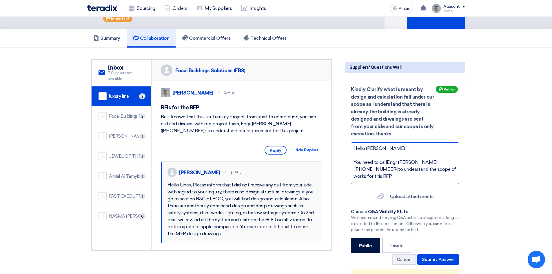
scroll to position [58, 0]
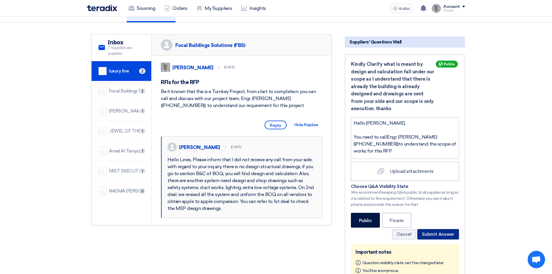
click at [433, 231] on font "Submit Answer" at bounding box center [438, 233] width 32 height 5
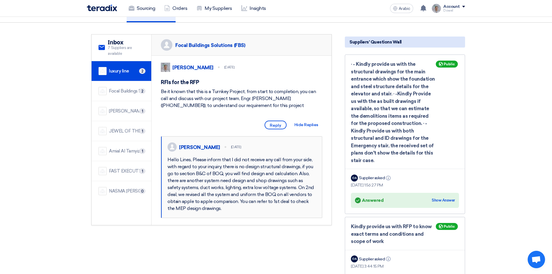
scroll to position [0, 0]
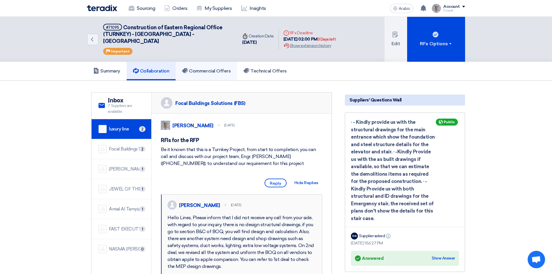
click at [208, 68] on font "Commercial Offers" at bounding box center [210, 71] width 42 height 6
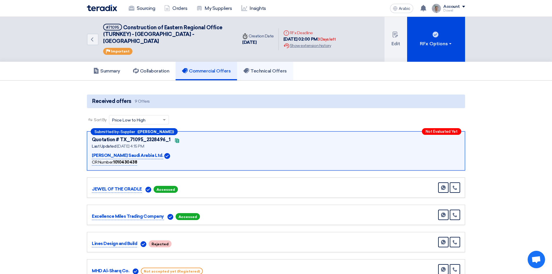
click at [270, 67] on link "Technical Offers" at bounding box center [265, 71] width 56 height 19
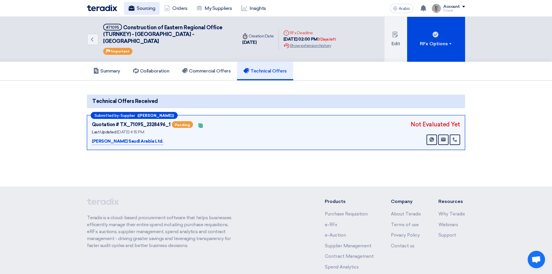
click at [143, 8] on font "Sourcing" at bounding box center [146, 9] width 18 height 6
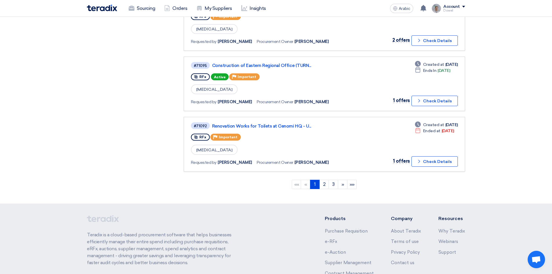
scroll to position [550, 0]
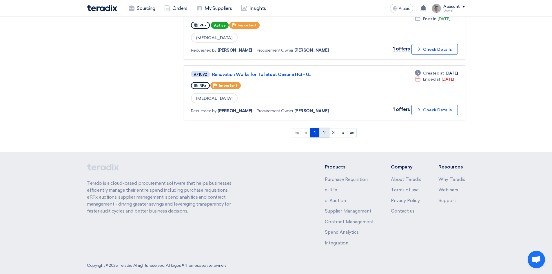
click at [324, 133] on font "2" at bounding box center [324, 133] width 3 height 6
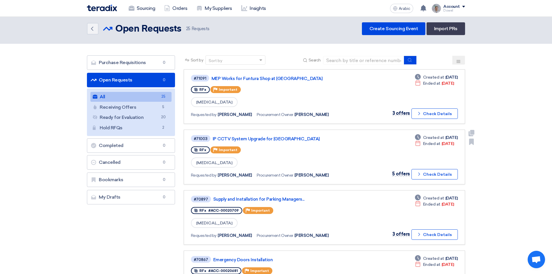
scroll to position [0, 0]
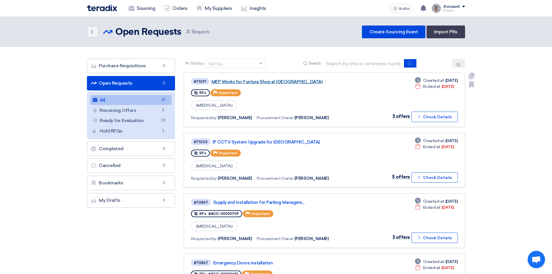
click at [256, 82] on font "MEP Works for Funtura Shop at [GEOGRAPHIC_DATA]" at bounding box center [266, 81] width 111 height 5
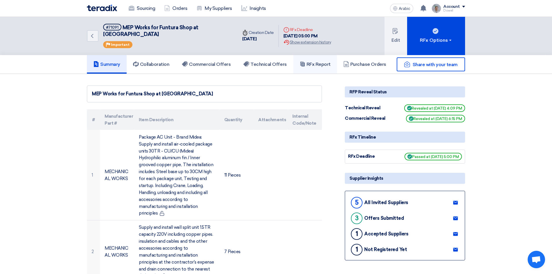
click at [319, 55] on link "RFx Report" at bounding box center [315, 64] width 44 height 19
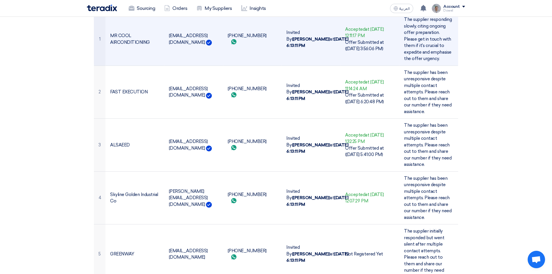
scroll to position [1506, 0]
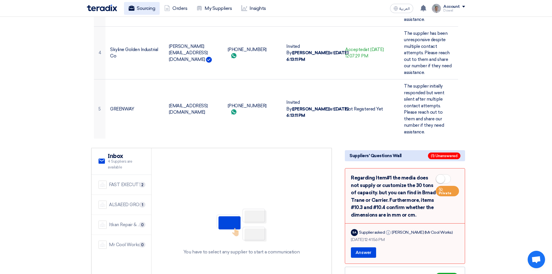
click at [142, 8] on link "Sourcing" at bounding box center [142, 8] width 36 height 13
